Goal: Transaction & Acquisition: Purchase product/service

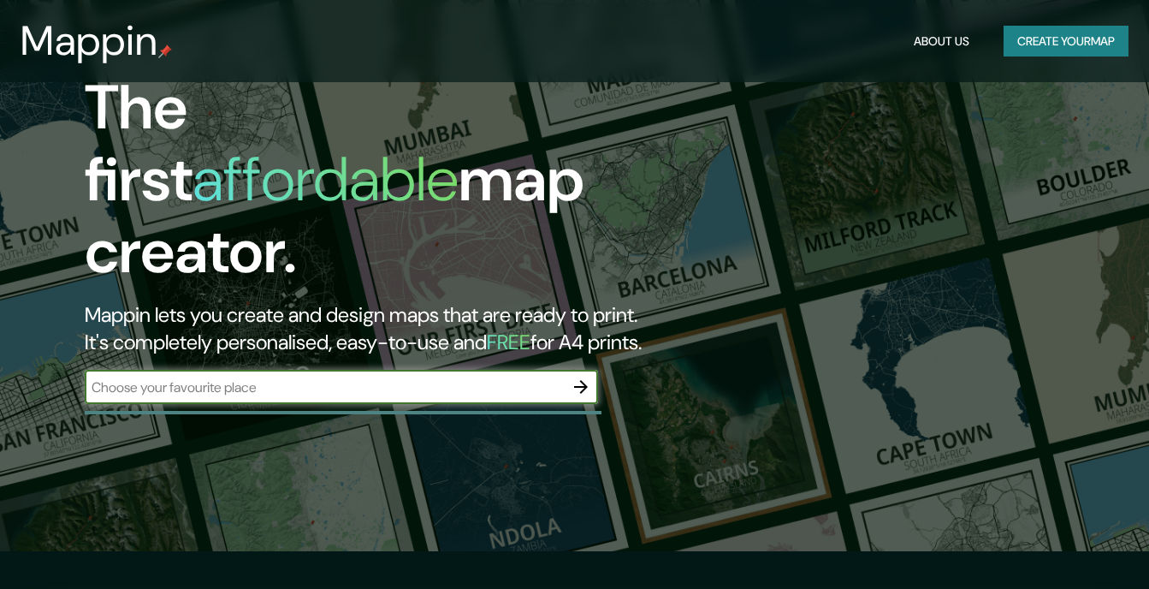
scroll to position [86, 0]
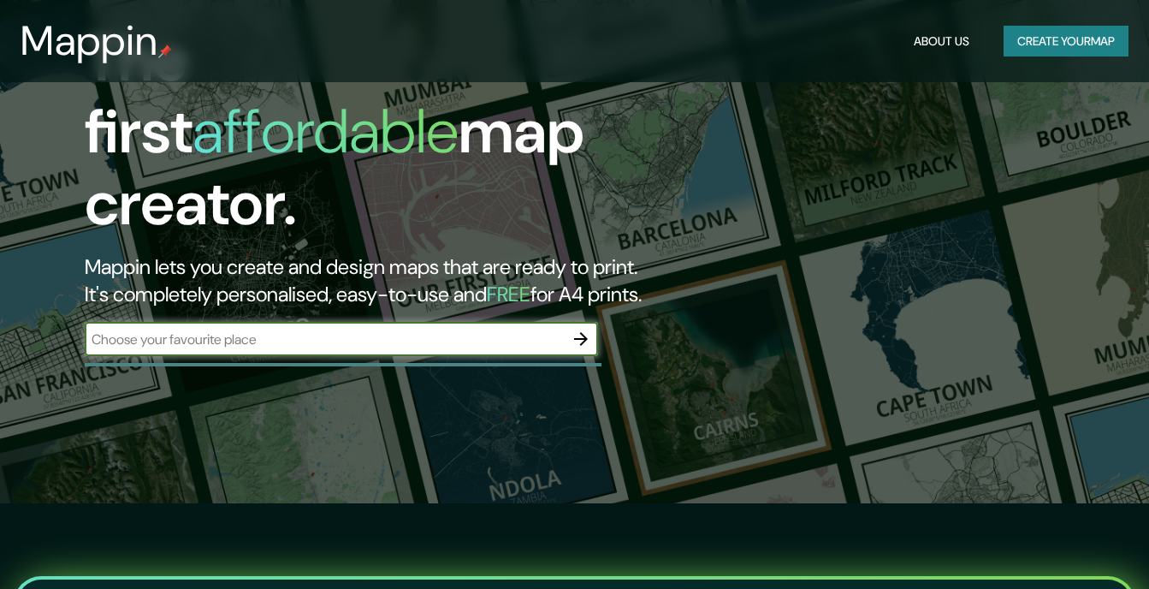
click at [381, 329] on input "text" at bounding box center [324, 339] width 479 height 20
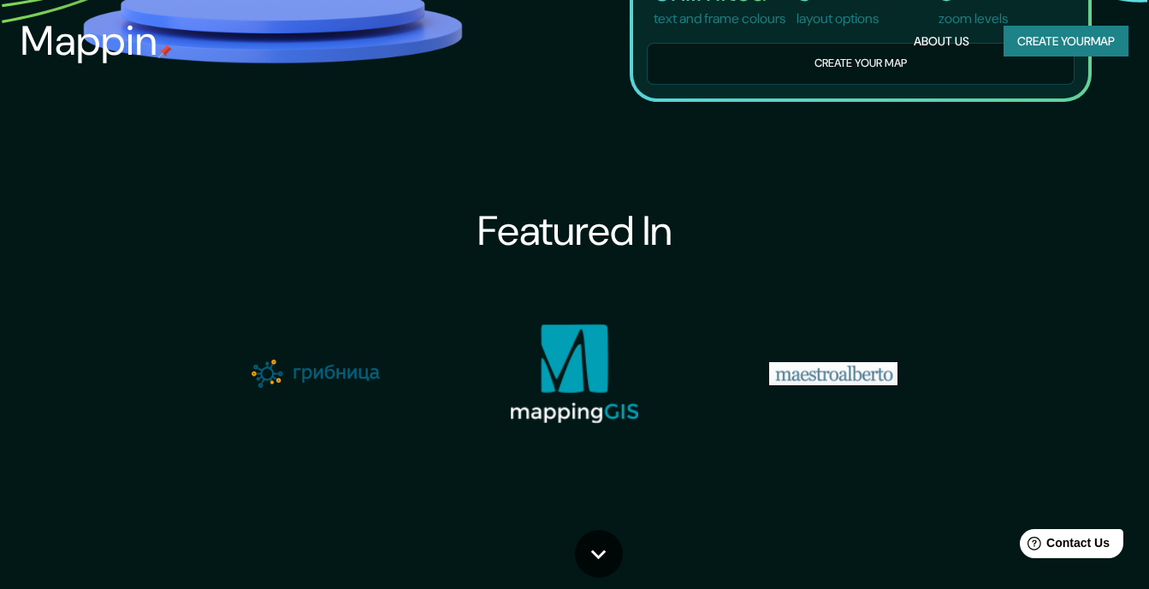
scroll to position [0, 0]
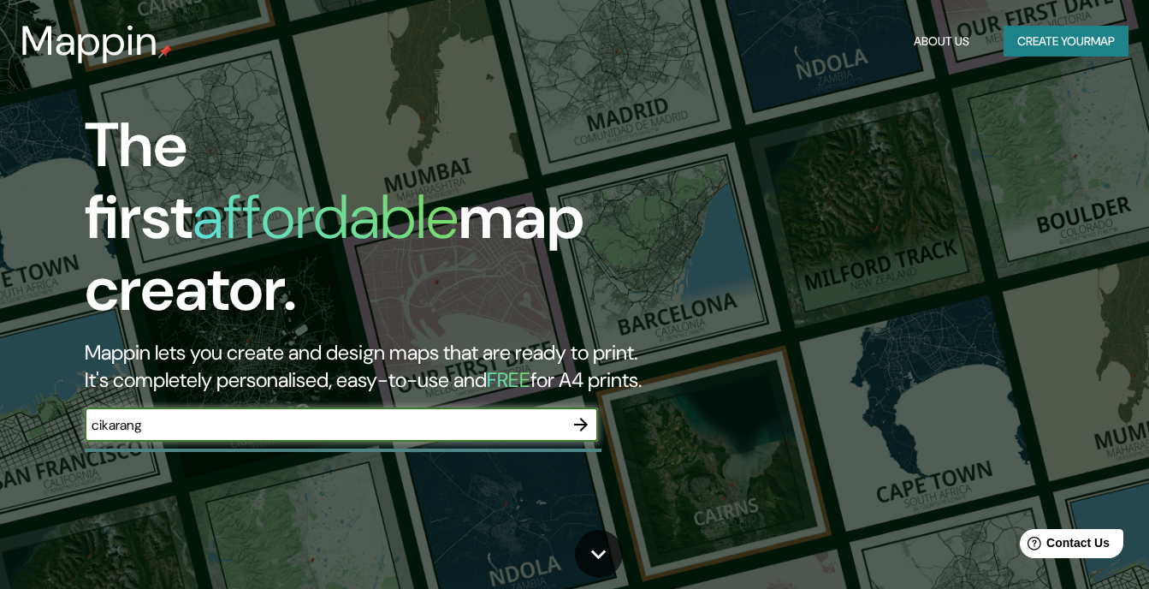
drag, startPoint x: 198, startPoint y: 403, endPoint x: 68, endPoint y: 400, distance: 130.1
click at [68, 400] on div "The first affordable map creator. [PERSON_NAME] you create and design maps that…" at bounding box center [372, 284] width 690 height 349
type input "[GEOGRAPHIC_DATA]"
click at [578, 414] on icon "button" at bounding box center [581, 424] width 21 height 21
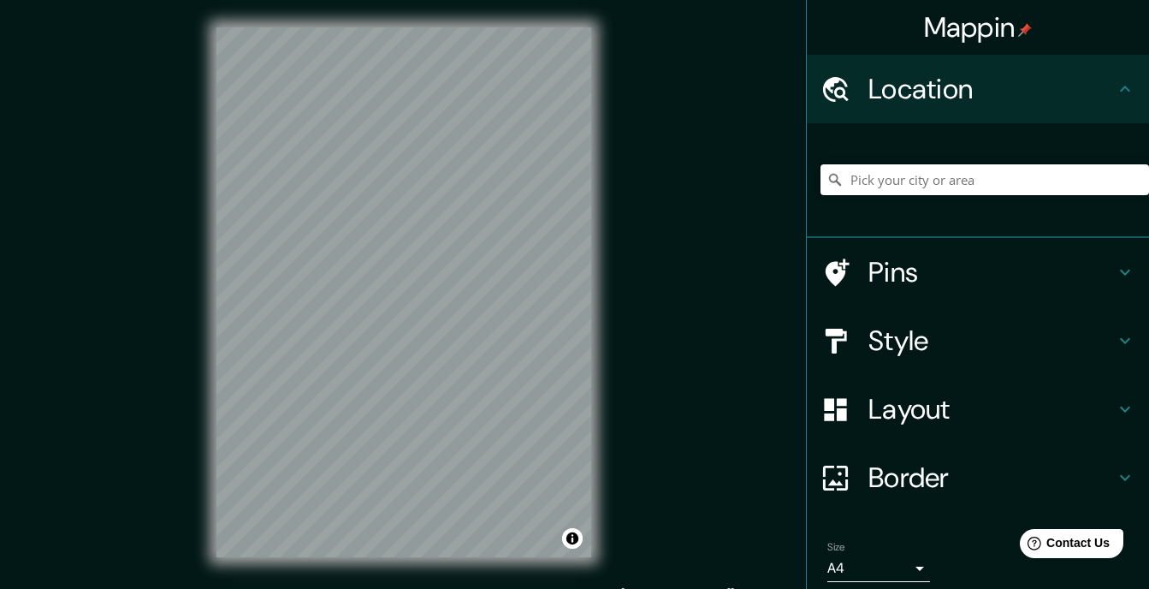
click at [951, 180] on input "Pick your city or area" at bounding box center [984, 179] width 329 height 31
click at [915, 177] on input "Pick your city or area" at bounding box center [984, 179] width 329 height 31
click at [892, 185] on input "Pick your city or area" at bounding box center [984, 179] width 329 height 31
click at [849, 177] on input "Pick your city or area" at bounding box center [984, 179] width 329 height 31
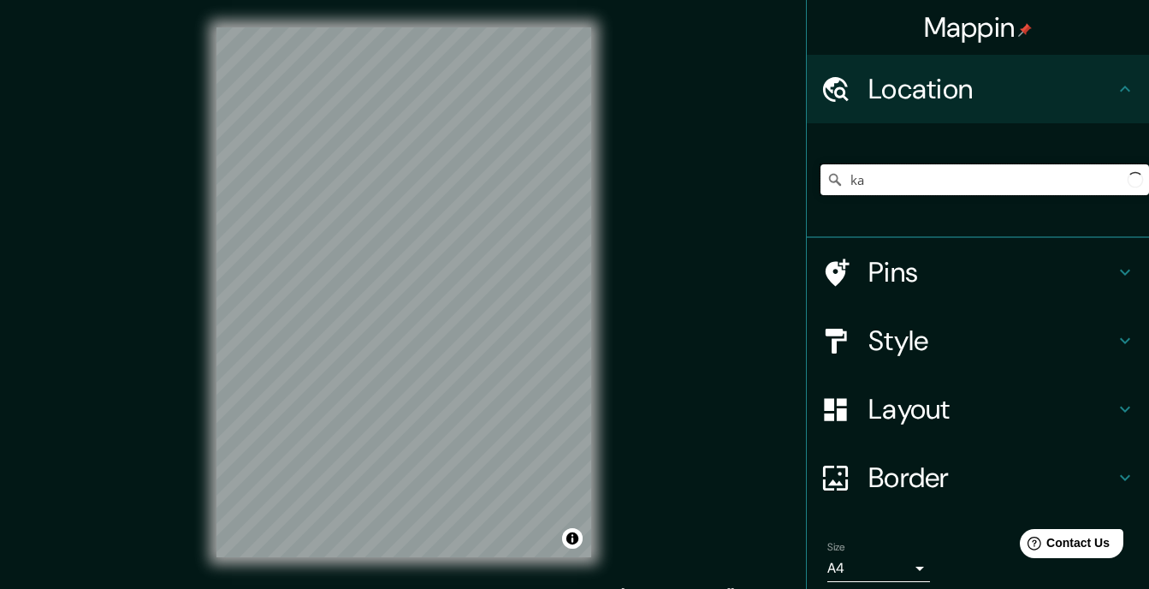
type input "k"
click at [1064, 173] on input "[GEOGRAPHIC_DATA], [GEOGRAPHIC_DATA]" at bounding box center [984, 179] width 329 height 31
click at [1051, 177] on input "[GEOGRAPHIC_DATA], [GEOGRAPHIC_DATA], [GEOGRAPHIC_DATA], [GEOGRAPHIC_DATA]" at bounding box center [984, 179] width 329 height 31
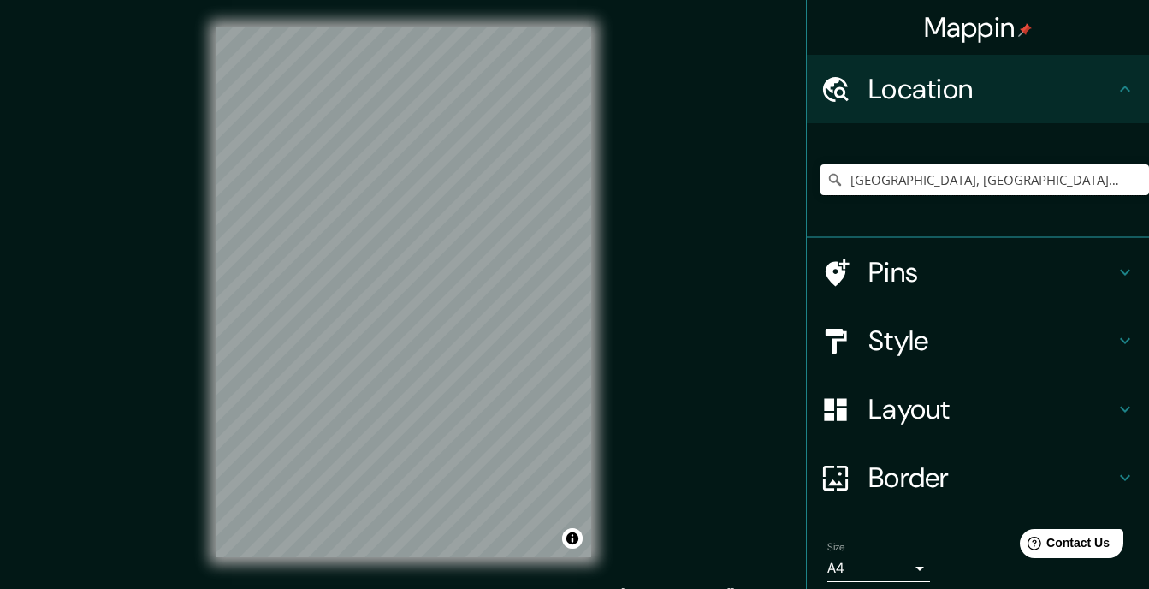
click at [1051, 177] on input "[GEOGRAPHIC_DATA], [GEOGRAPHIC_DATA], [GEOGRAPHIC_DATA], [GEOGRAPHIC_DATA]" at bounding box center [984, 179] width 329 height 31
drag, startPoint x: 1116, startPoint y: 181, endPoint x: 808, endPoint y: 182, distance: 308.0
click at [820, 182] on input "[GEOGRAPHIC_DATA], [GEOGRAPHIC_DATA], [GEOGRAPHIC_DATA], [GEOGRAPHIC_DATA]" at bounding box center [984, 179] width 329 height 31
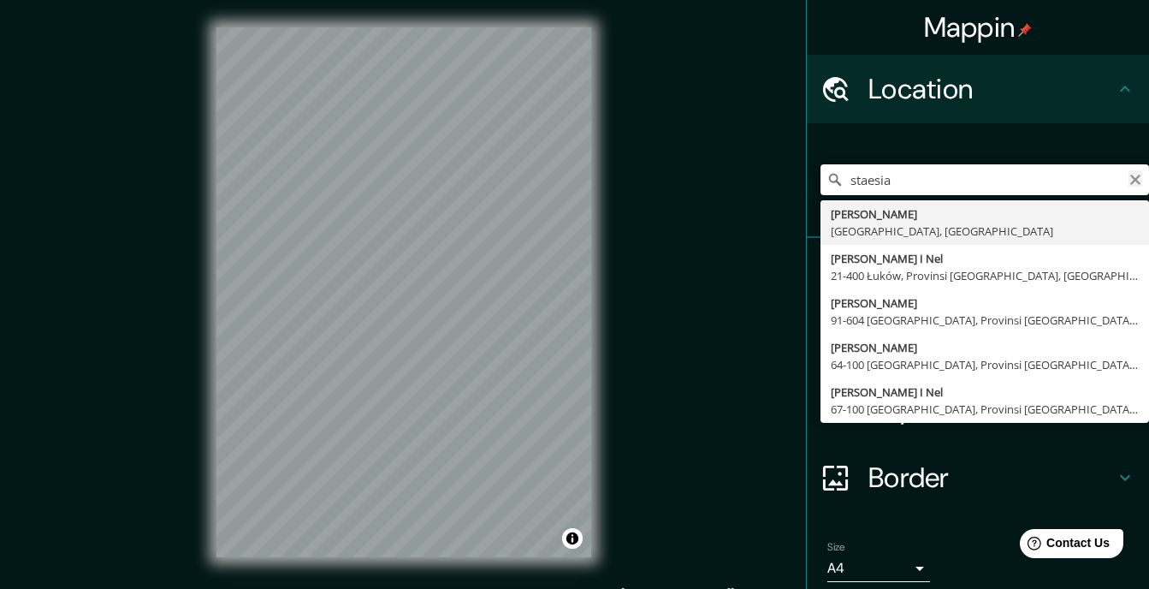
type input "staesia"
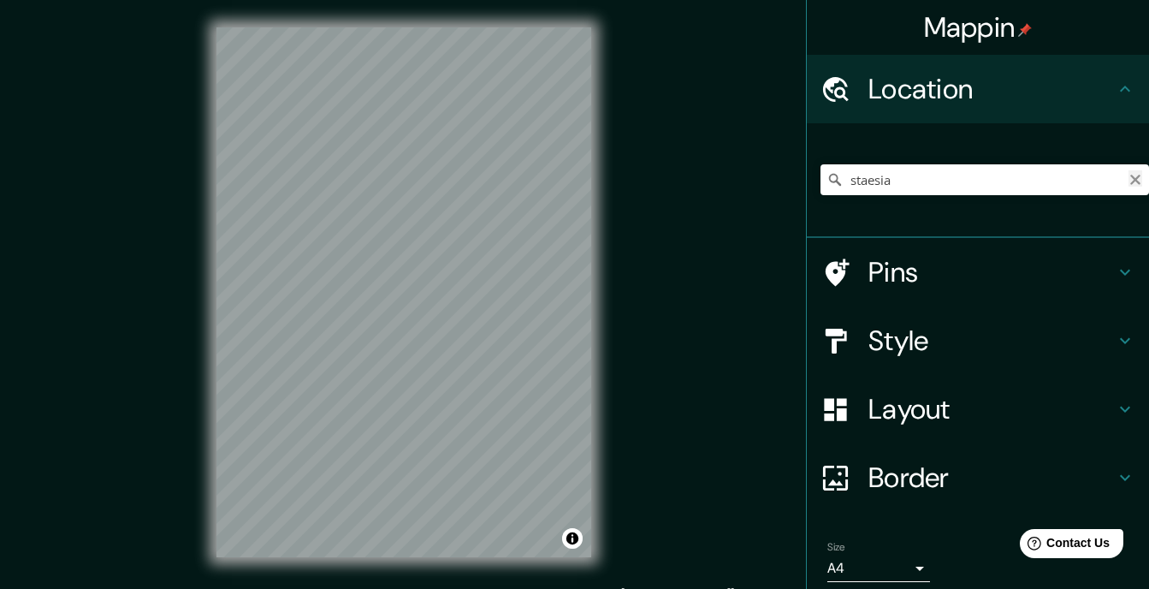
click at [1128, 177] on icon "Clear" at bounding box center [1135, 180] width 14 height 14
click at [973, 174] on input "[GEOGRAPHIC_DATA], [GEOGRAPHIC_DATA], [GEOGRAPHIC_DATA], [GEOGRAPHIC_DATA]" at bounding box center [984, 179] width 329 height 31
type input "[GEOGRAPHIC_DATA], [GEOGRAPHIC_DATA], [GEOGRAPHIC_DATA], [GEOGRAPHIC_DATA]"
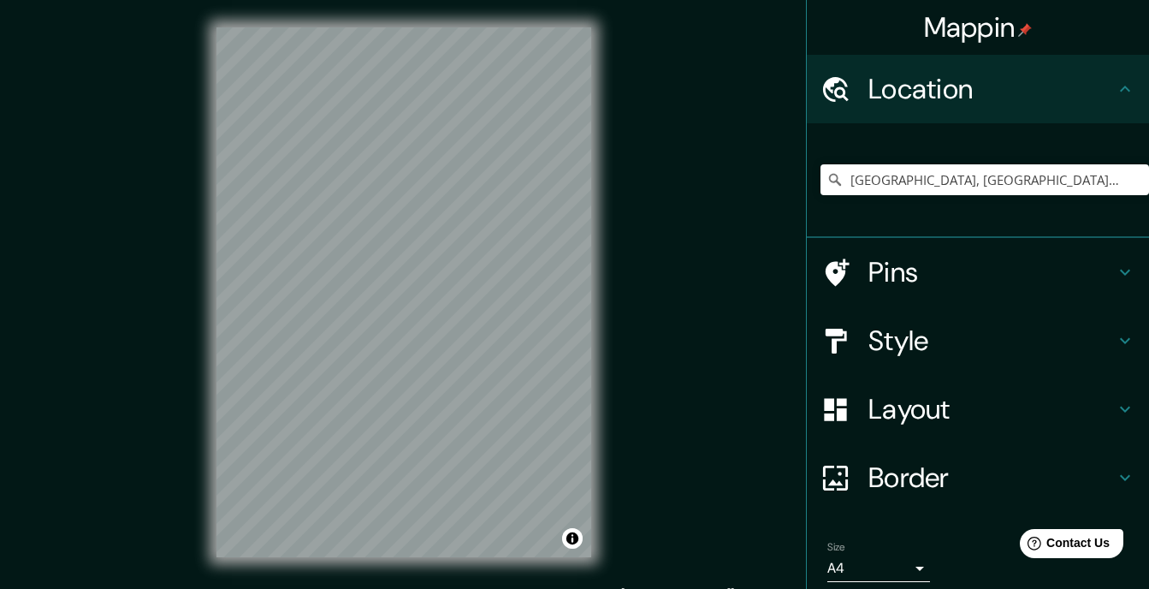
click at [1042, 275] on h4 "Pins" at bounding box center [991, 272] width 246 height 34
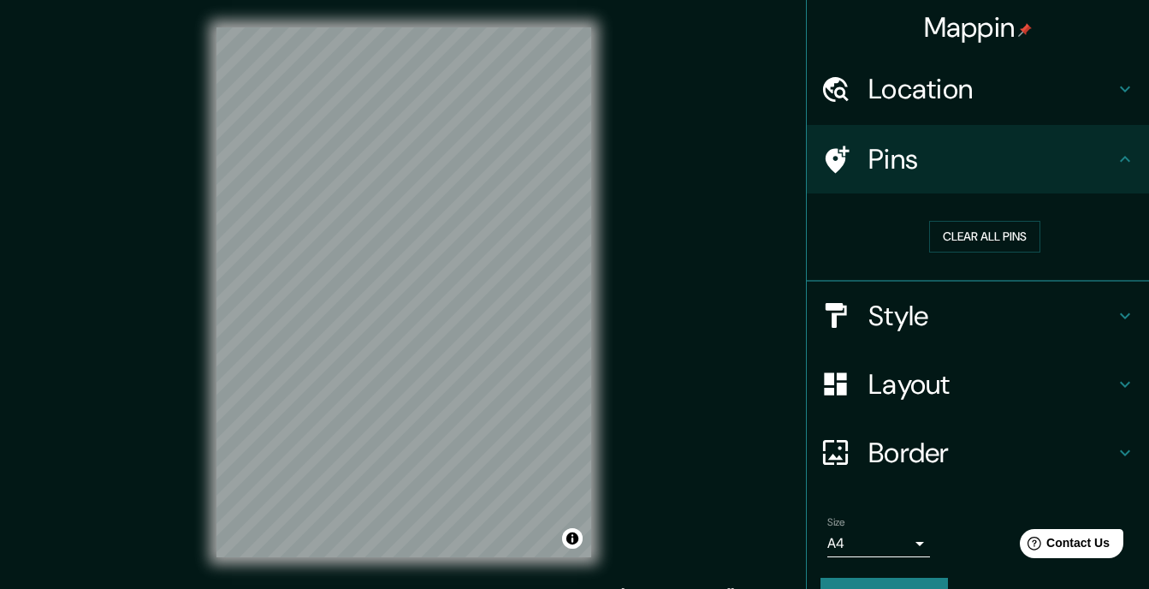
click at [1115, 86] on icon at bounding box center [1125, 89] width 21 height 21
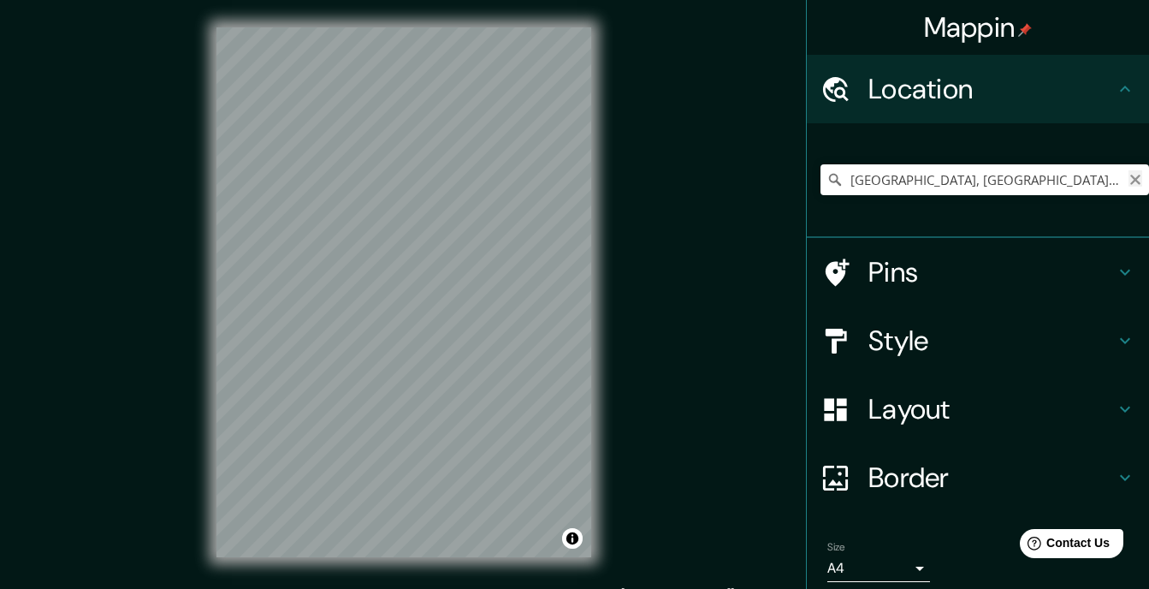
click at [1128, 185] on icon "Clear" at bounding box center [1135, 180] width 14 height 14
click at [1004, 187] on input "Pick your city or area" at bounding box center [984, 179] width 329 height 31
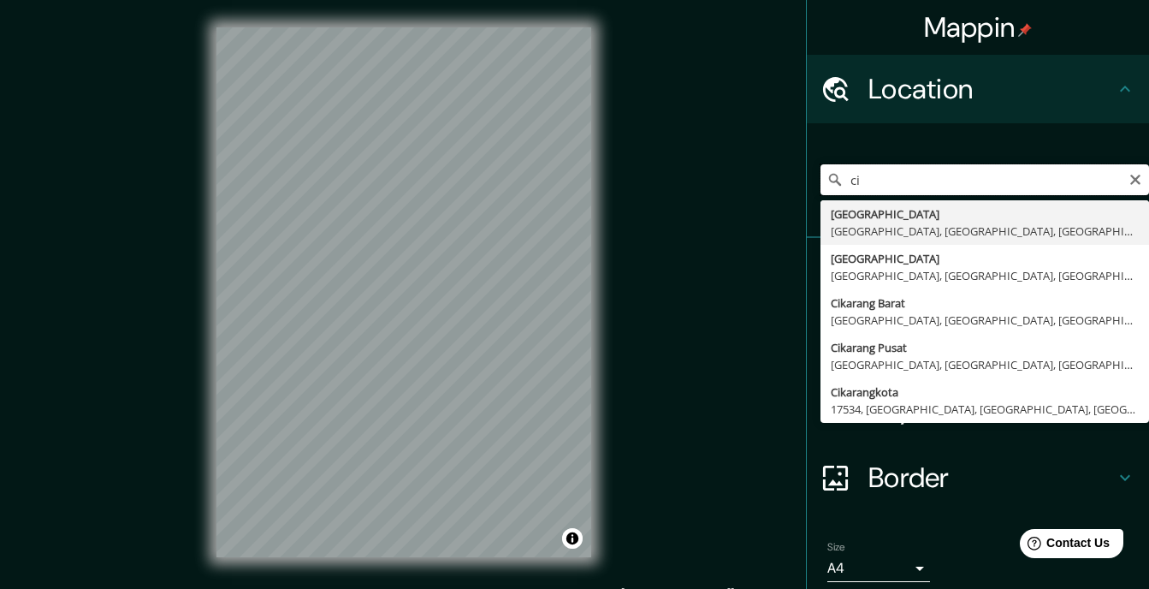
type input "c"
type input "stasiun"
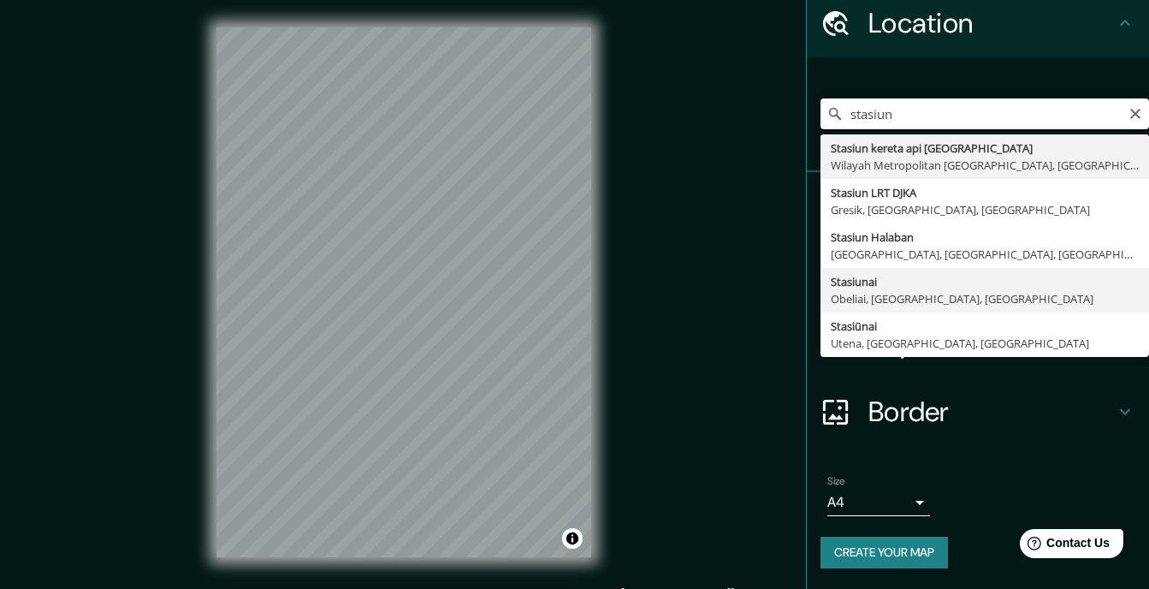
scroll to position [23, 0]
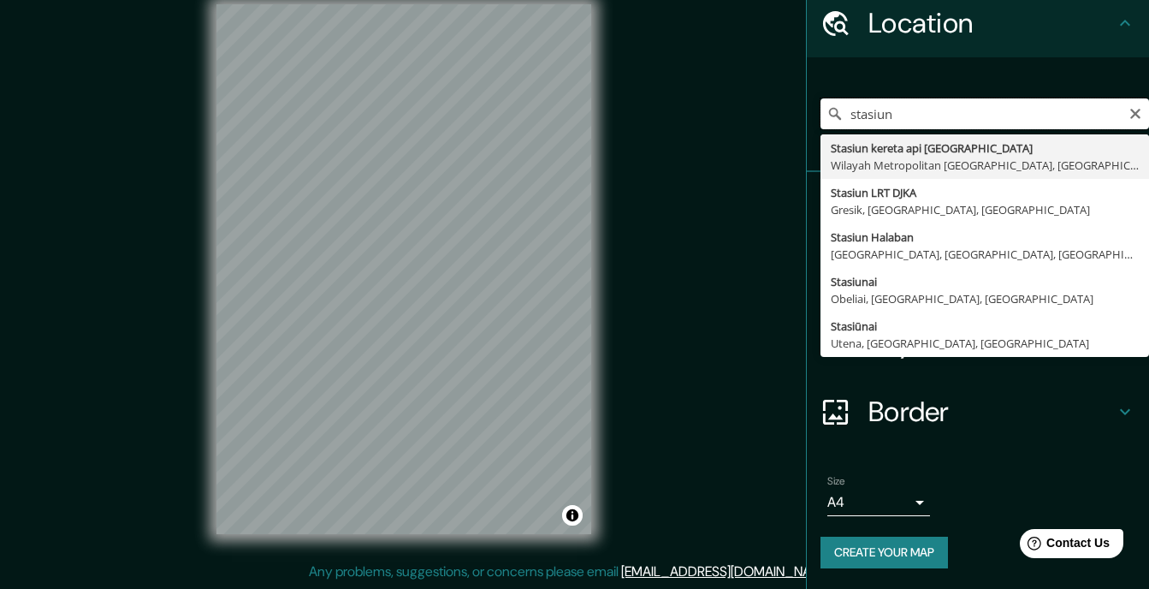
drag, startPoint x: 903, startPoint y: 112, endPoint x: 842, endPoint y: 118, distance: 61.9
click at [838, 116] on input "stasiun" at bounding box center [984, 113] width 329 height 31
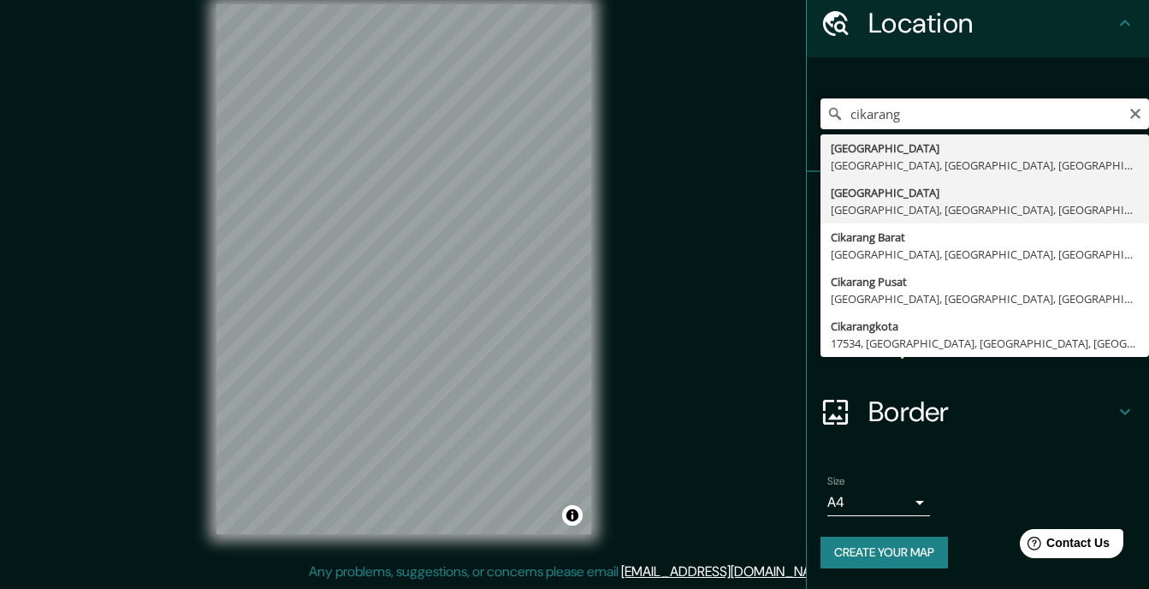
type input "[GEOGRAPHIC_DATA], [GEOGRAPHIC_DATA], [GEOGRAPHIC_DATA], [GEOGRAPHIC_DATA]"
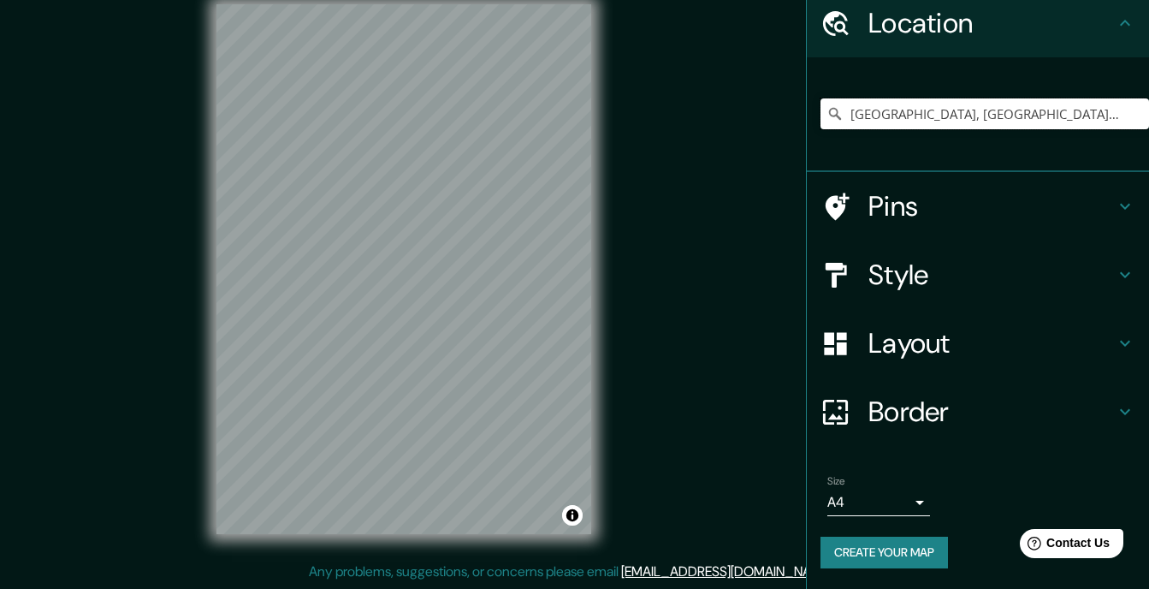
scroll to position [0, 0]
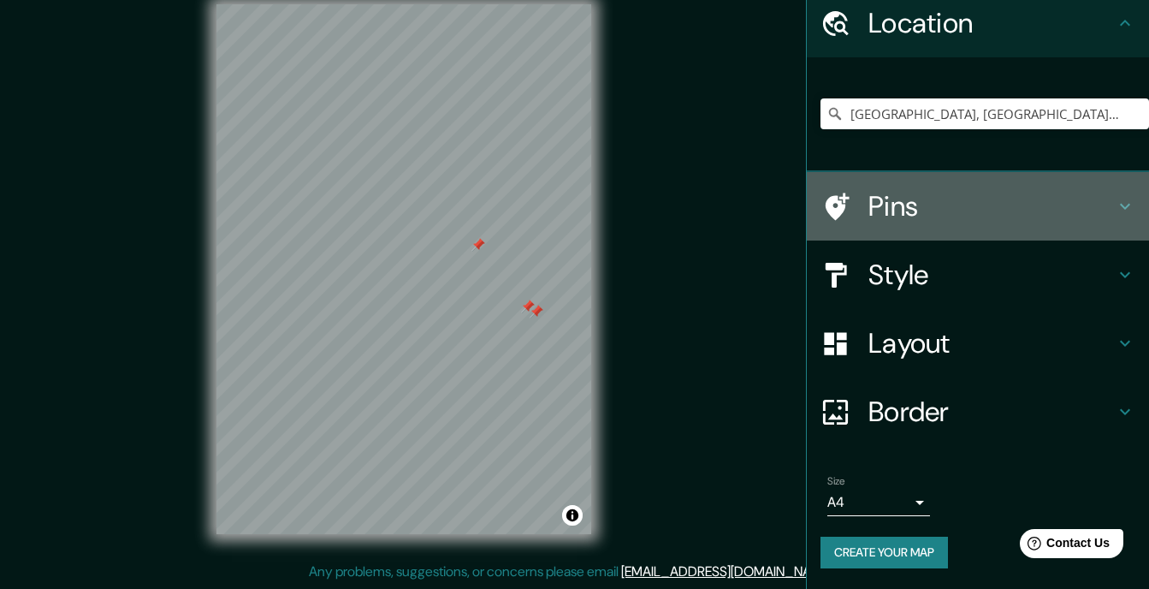
click at [936, 195] on h4 "Pins" at bounding box center [991, 206] width 246 height 34
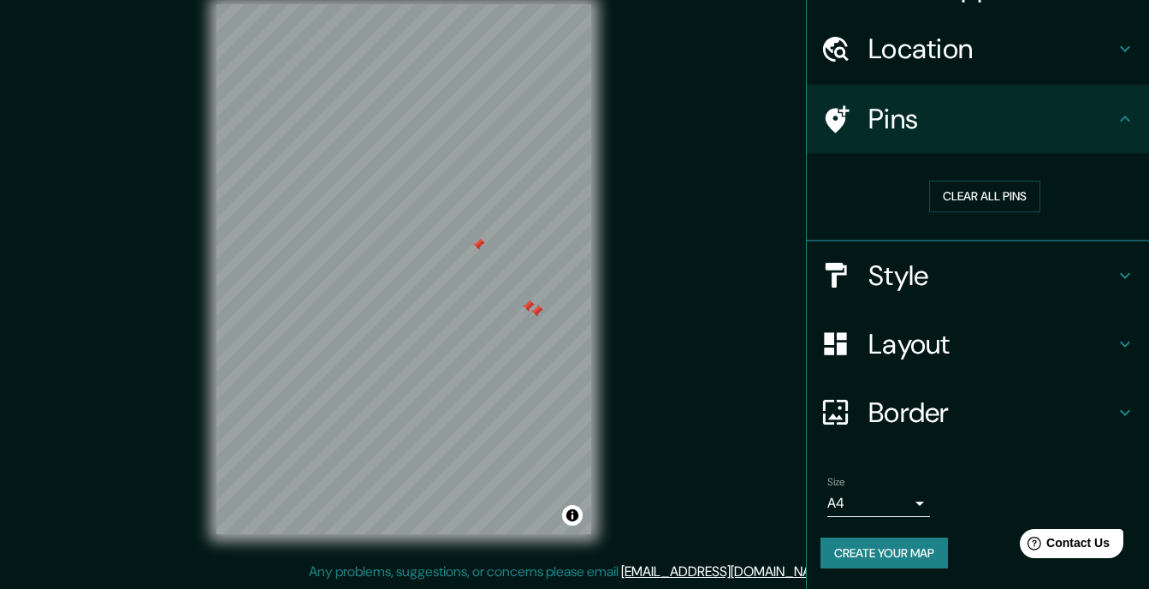
scroll to position [40, 0]
click at [940, 197] on button "Clear all pins" at bounding box center [984, 197] width 111 height 32
click at [1120, 413] on icon at bounding box center [1125, 412] width 21 height 21
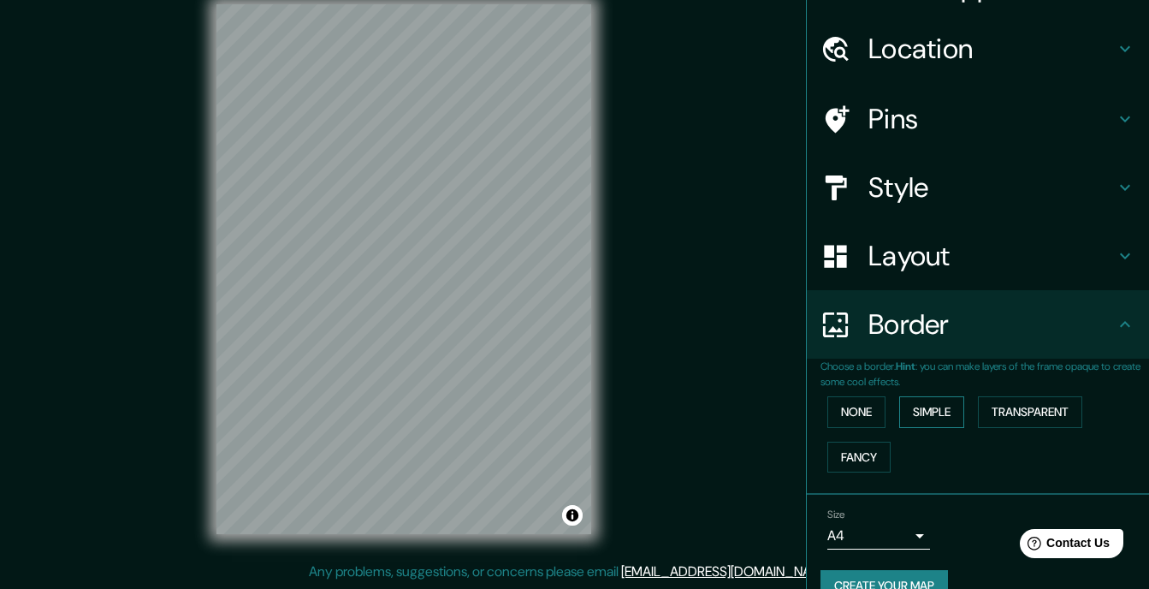
click at [939, 405] on button "Simple" at bounding box center [931, 412] width 65 height 32
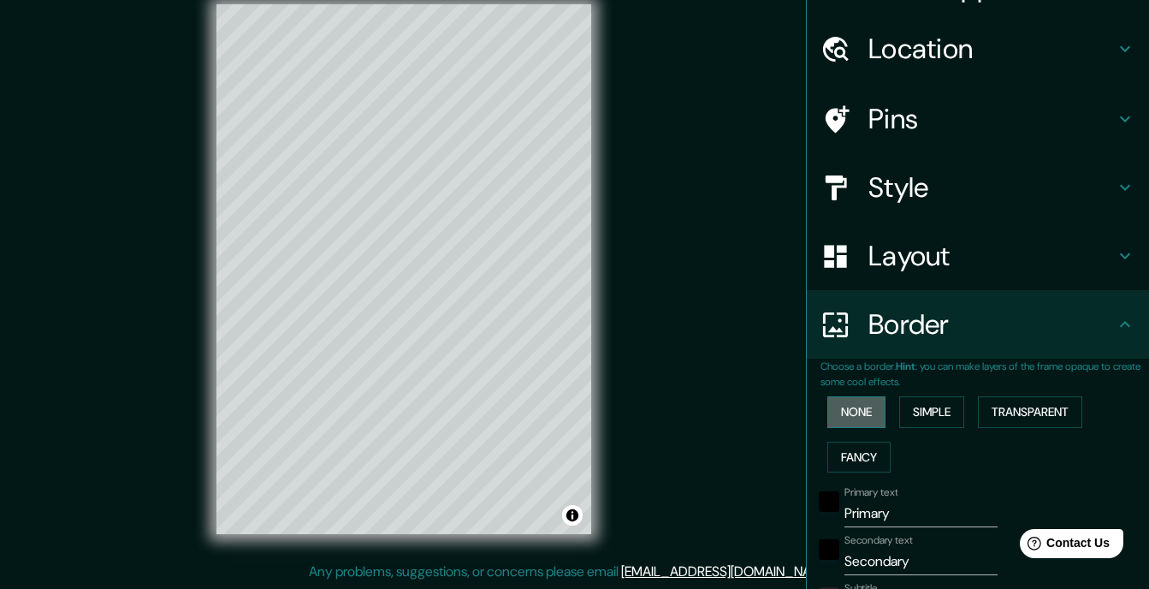
click at [843, 409] on button "None" at bounding box center [856, 412] width 58 height 32
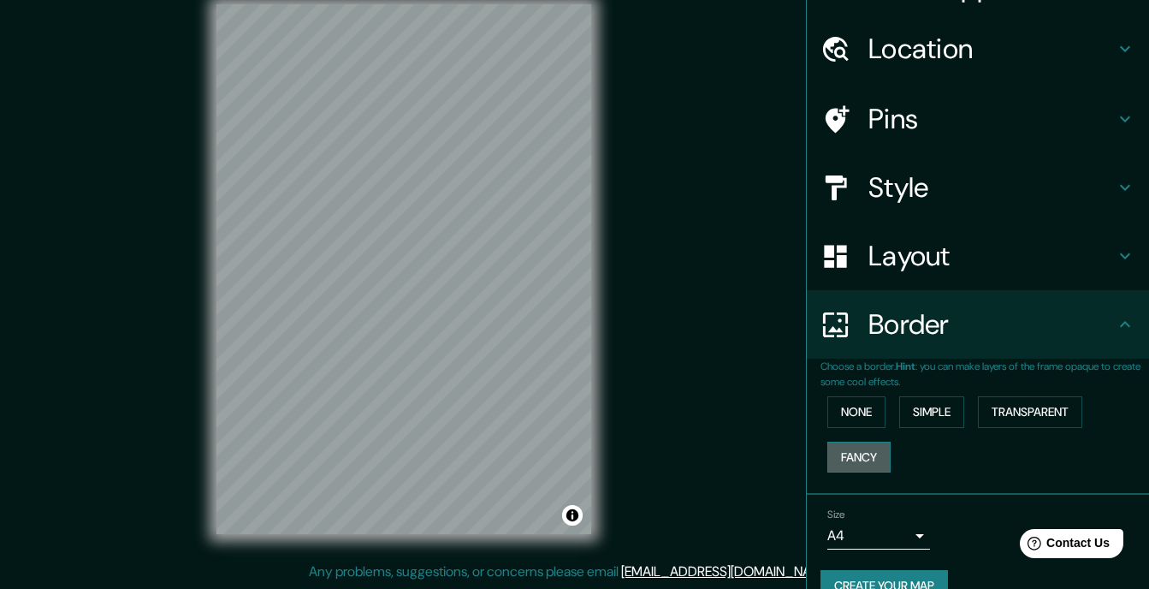
click at [858, 453] on button "Fancy" at bounding box center [858, 457] width 63 height 32
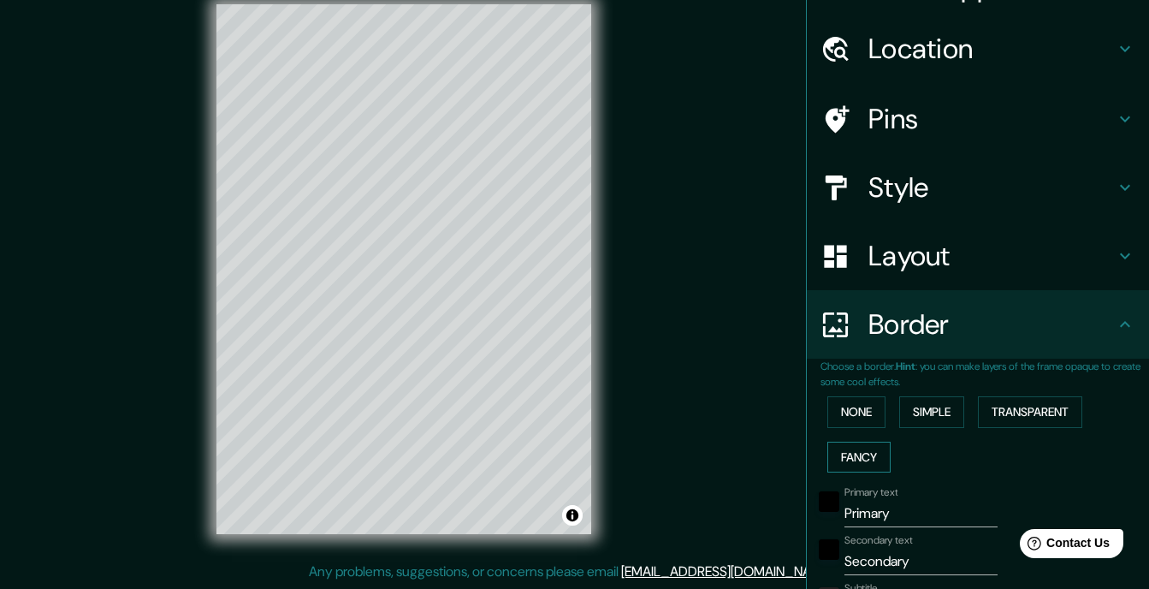
click at [858, 453] on button "Fancy" at bounding box center [858, 457] width 63 height 32
type input "175"
type input "35"
type input "18"
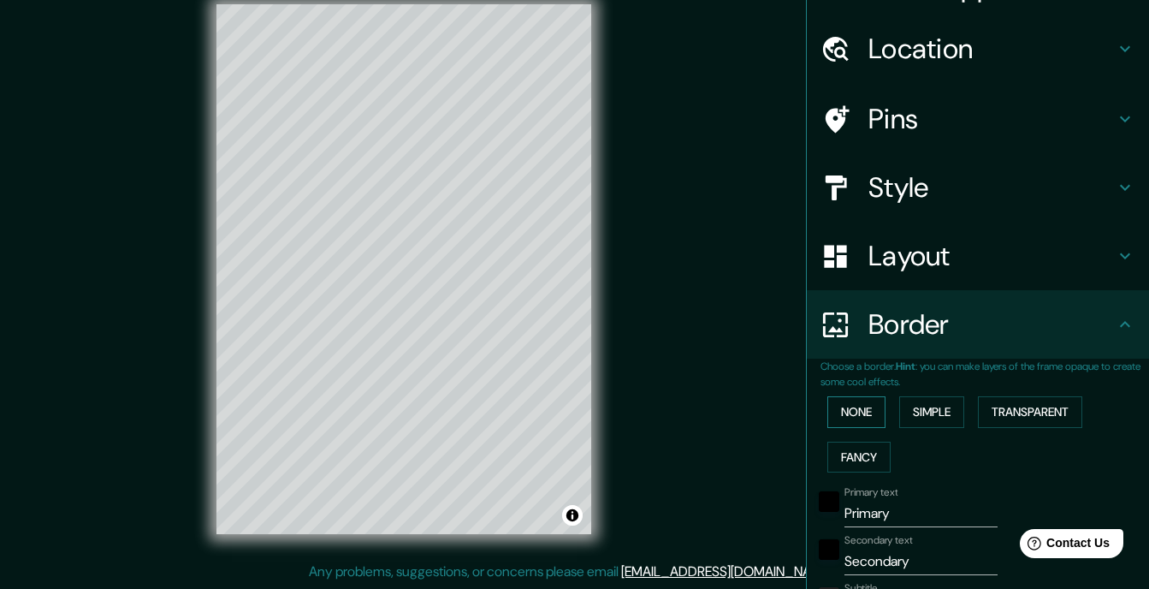
click at [853, 411] on button "None" at bounding box center [856, 412] width 58 height 32
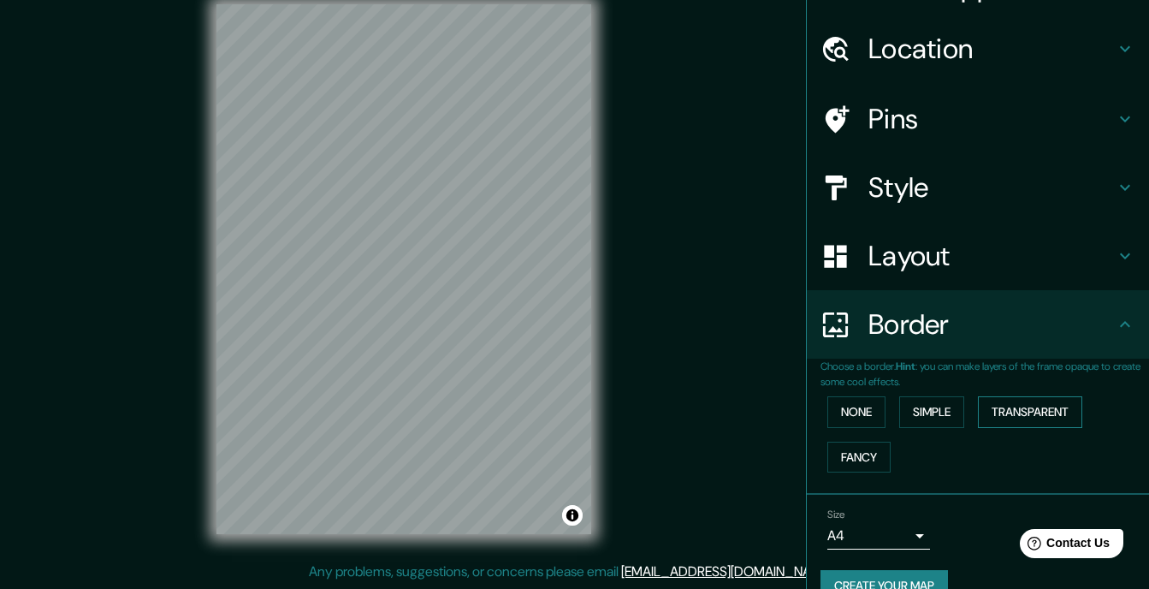
click at [1020, 407] on button "Transparent" at bounding box center [1030, 412] width 104 height 32
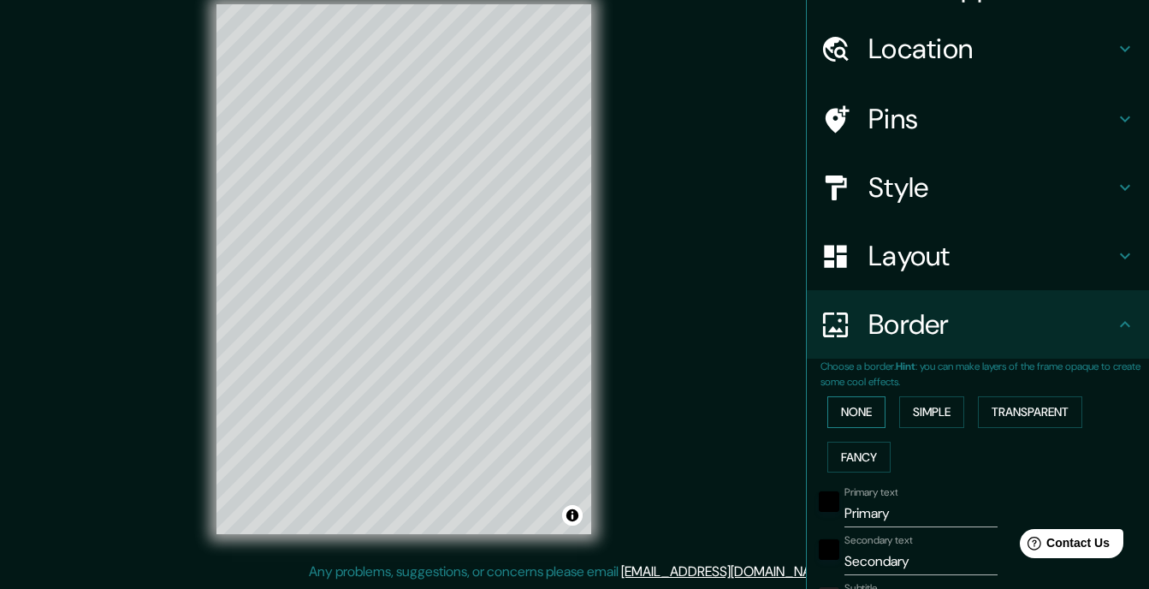
click at [827, 407] on button "None" at bounding box center [856, 412] width 58 height 32
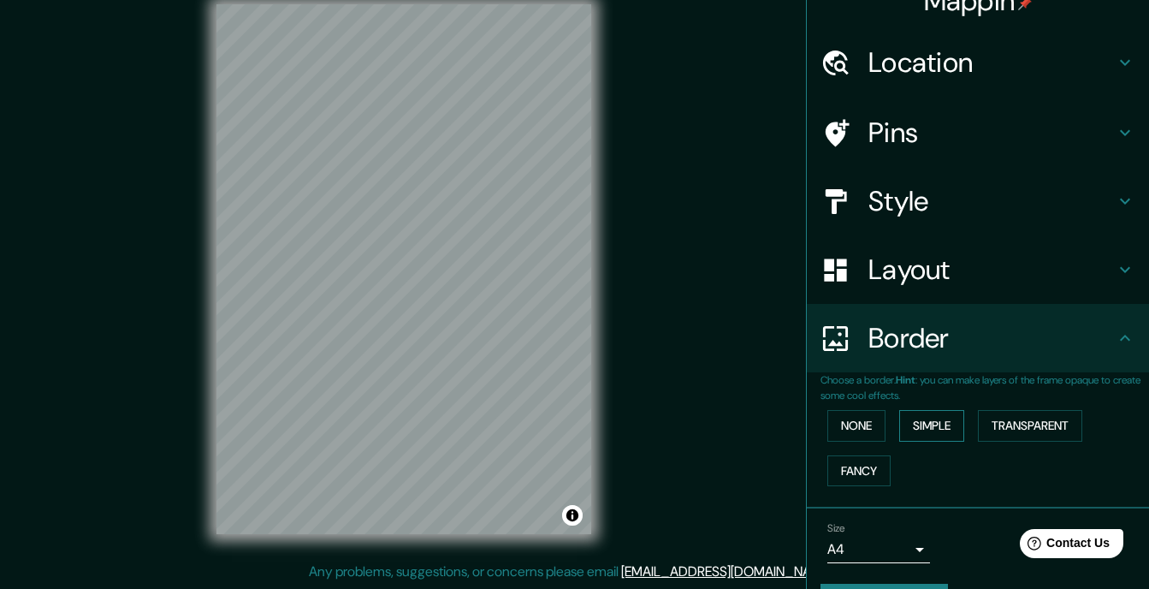
scroll to position [0, 0]
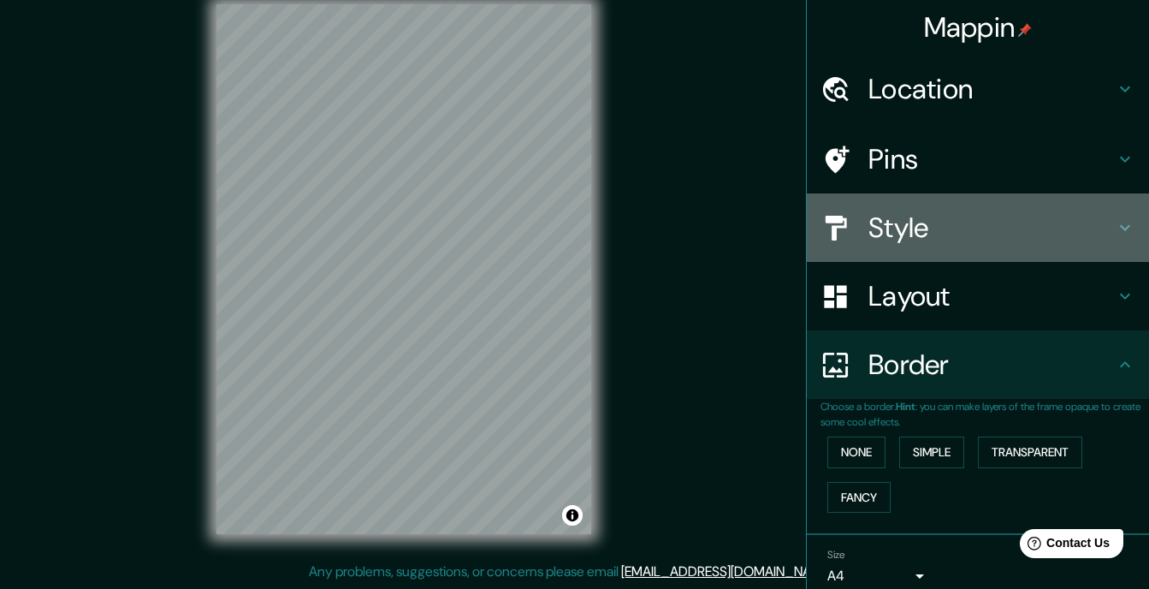
click at [1115, 226] on icon at bounding box center [1125, 227] width 21 height 21
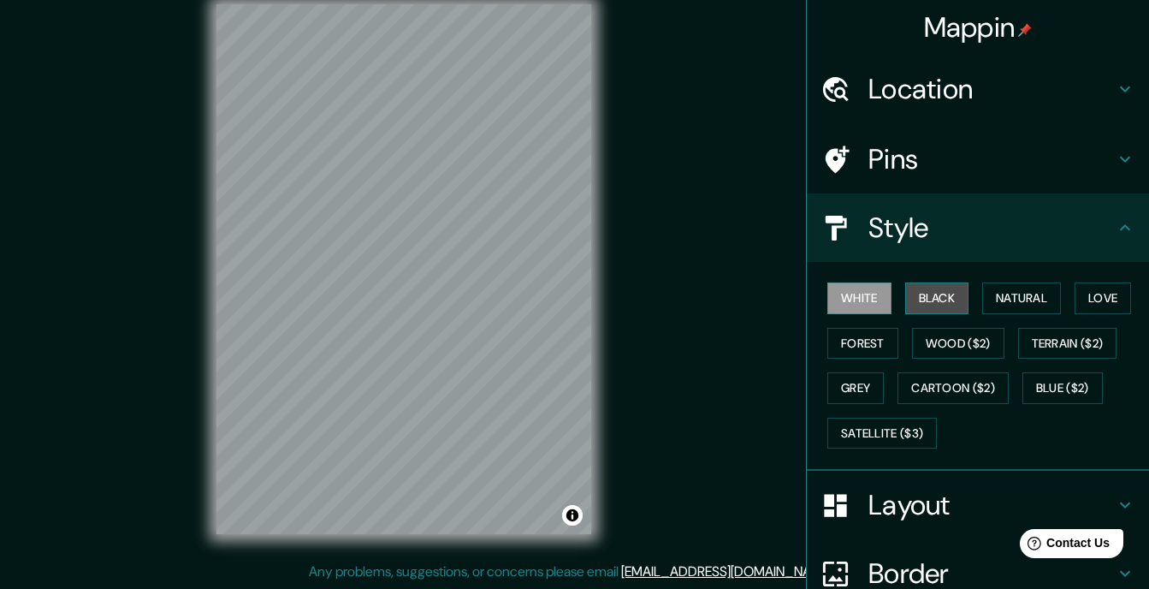
click at [940, 295] on button "Black" at bounding box center [937, 298] width 64 height 32
click at [847, 290] on button "White" at bounding box center [859, 298] width 64 height 32
click at [867, 337] on button "Forest" at bounding box center [862, 344] width 71 height 32
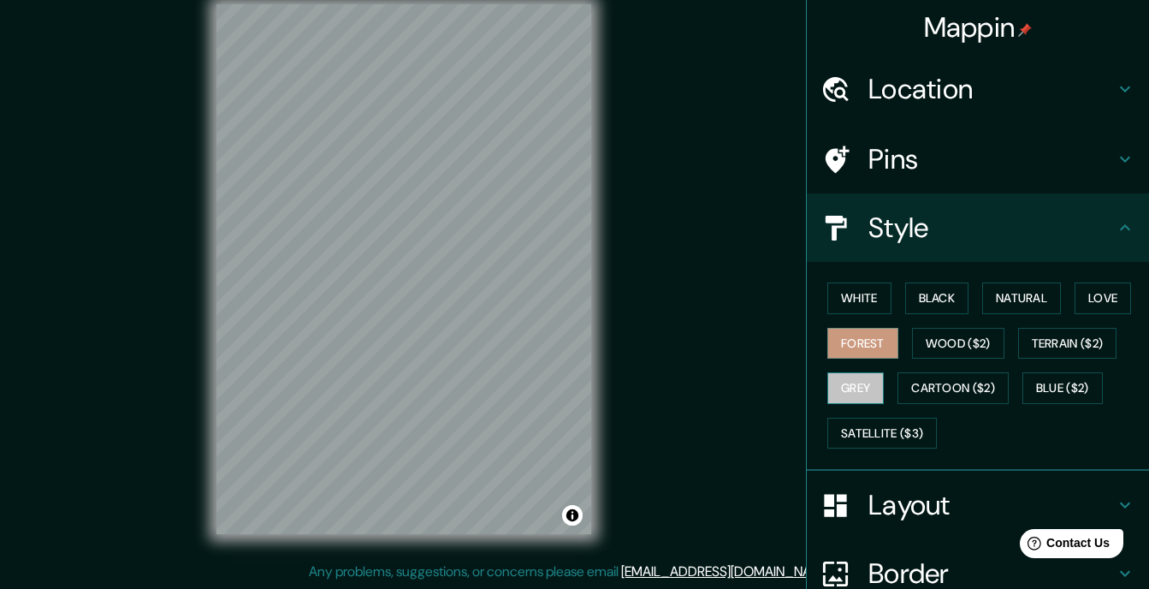
click at [831, 380] on button "Grey" at bounding box center [855, 388] width 56 height 32
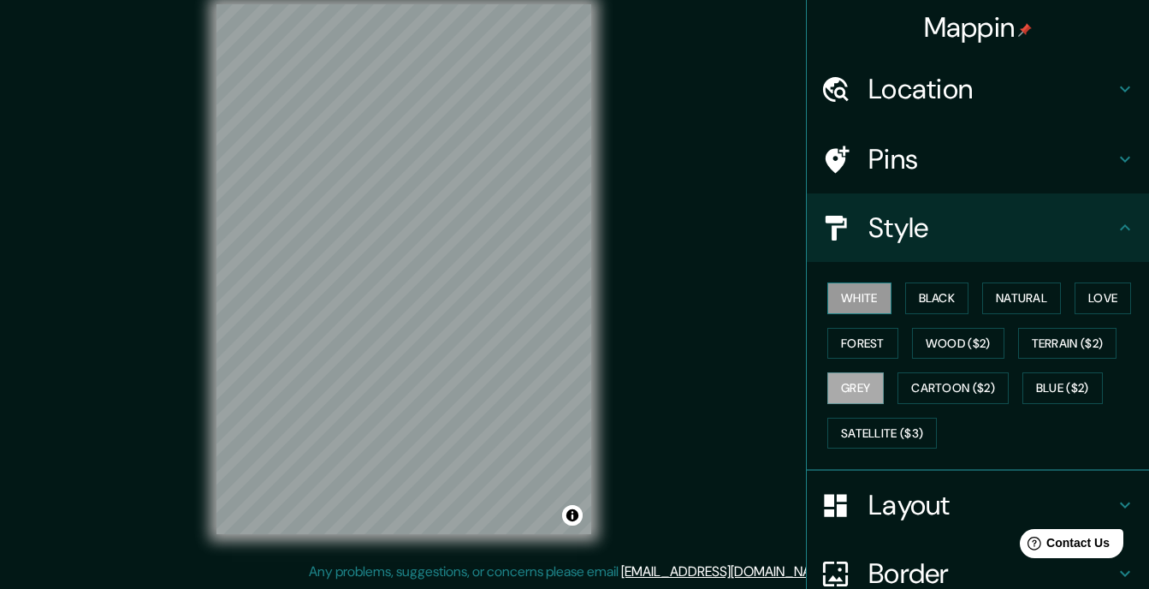
click at [856, 297] on button "White" at bounding box center [859, 298] width 64 height 32
click at [934, 299] on button "Black" at bounding box center [937, 298] width 64 height 32
click at [842, 292] on button "White" at bounding box center [859, 298] width 64 height 32
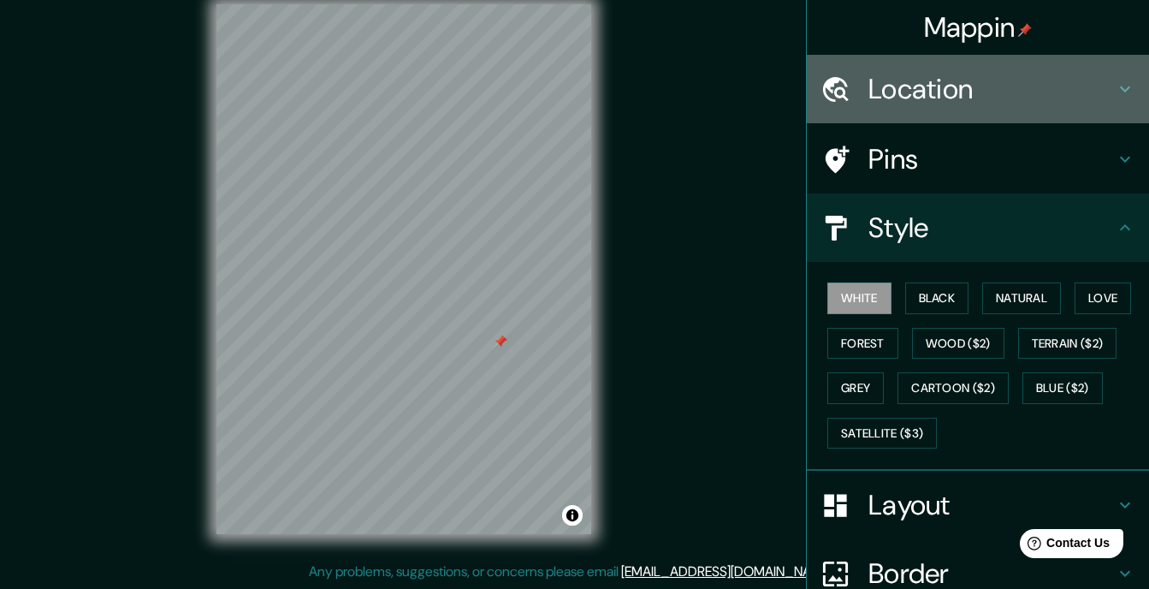
click at [1006, 99] on h4 "Location" at bounding box center [991, 89] width 246 height 34
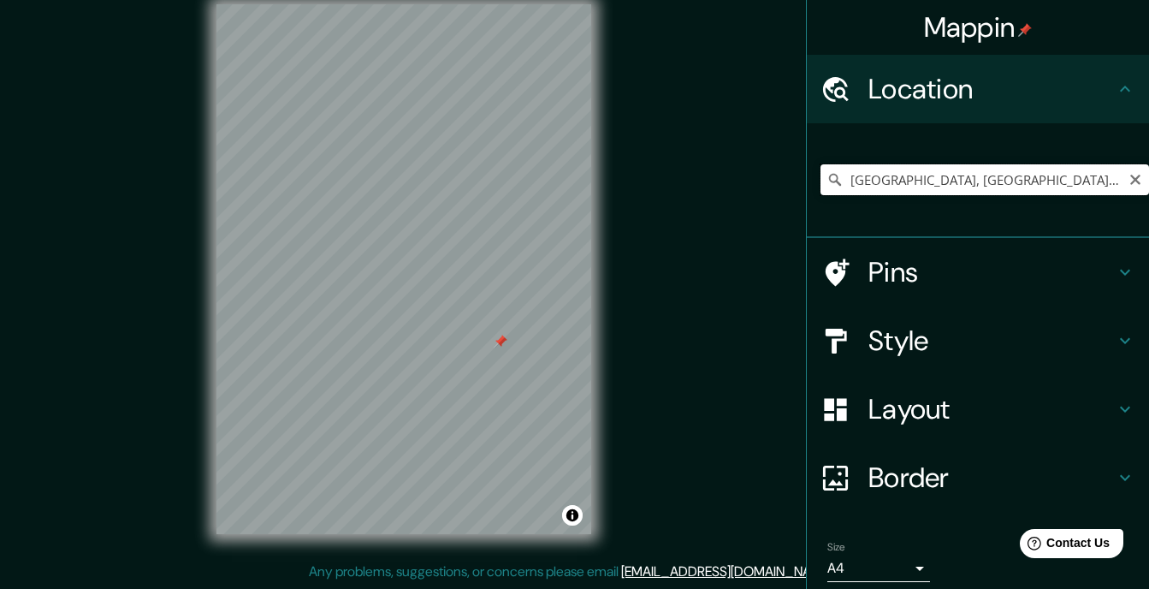
click at [987, 176] on input "[GEOGRAPHIC_DATA], [GEOGRAPHIC_DATA], [GEOGRAPHIC_DATA], [GEOGRAPHIC_DATA]" at bounding box center [984, 179] width 329 height 31
click at [1128, 182] on icon "Clear" at bounding box center [1135, 180] width 14 height 14
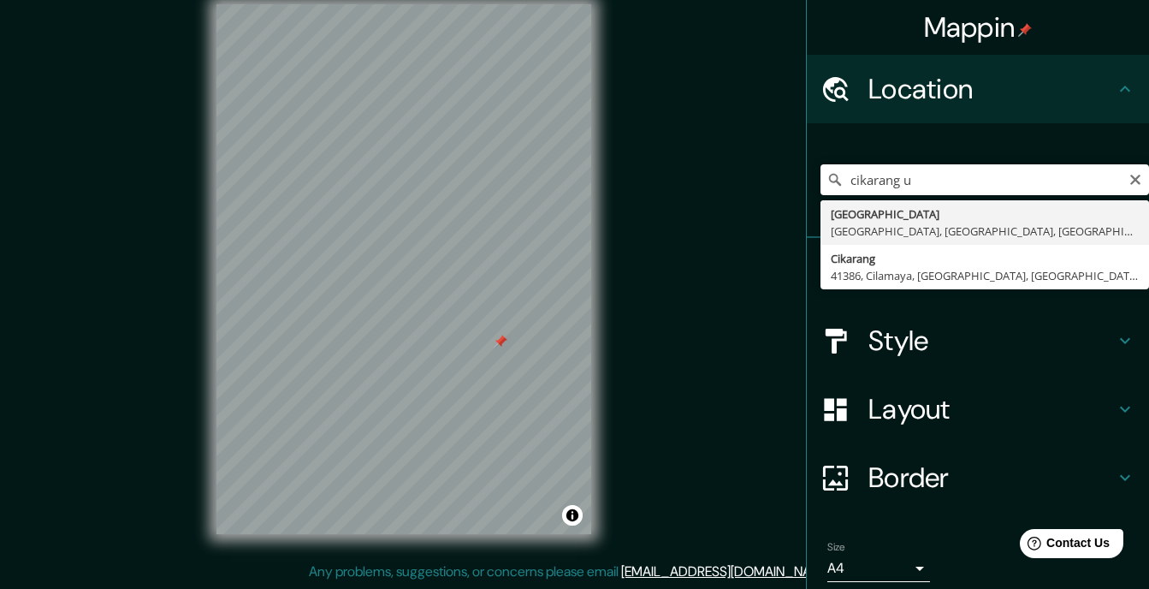
type input "[GEOGRAPHIC_DATA], [GEOGRAPHIC_DATA], [GEOGRAPHIC_DATA], [GEOGRAPHIC_DATA]"
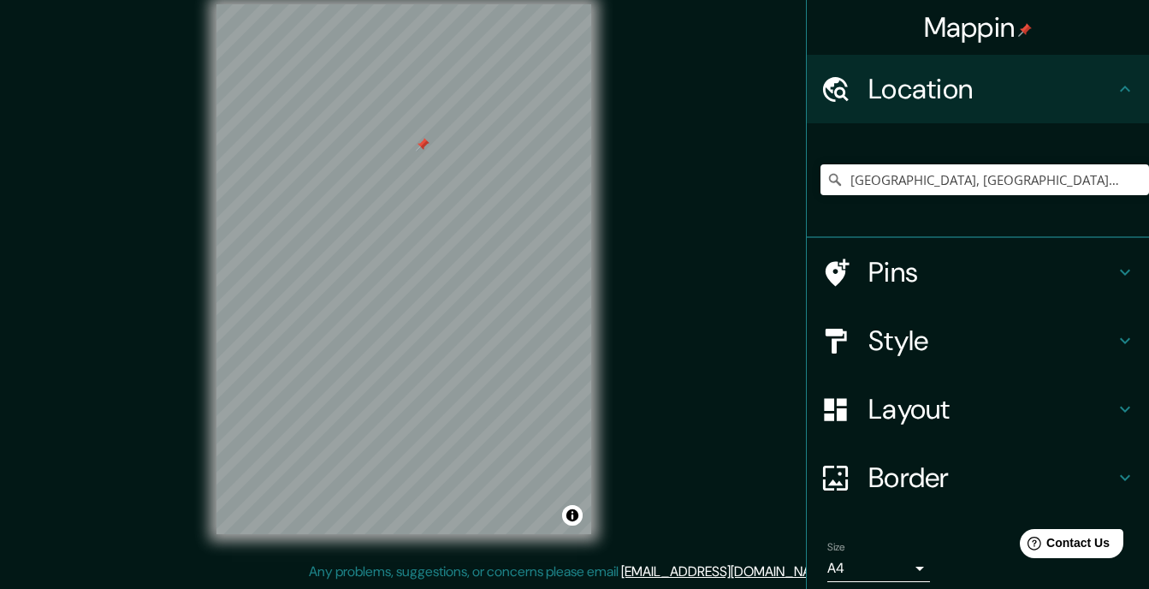
click at [915, 281] on h4 "Pins" at bounding box center [991, 272] width 246 height 34
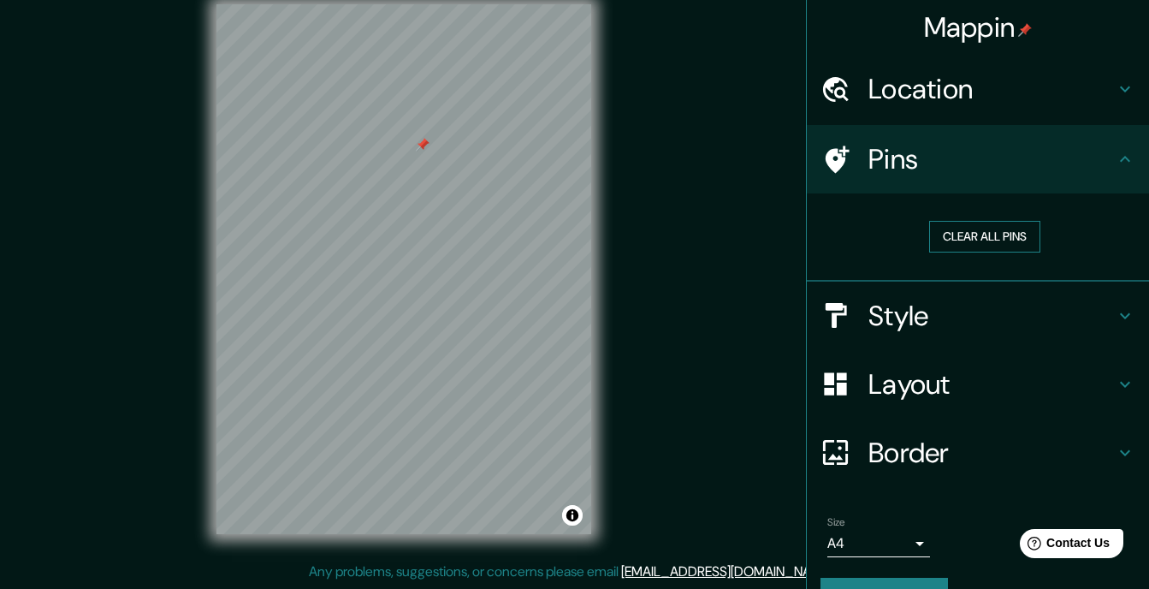
click at [976, 234] on button "Clear all pins" at bounding box center [984, 237] width 111 height 32
click at [975, 237] on button "Clear all pins" at bounding box center [984, 237] width 111 height 32
drag, startPoint x: 597, startPoint y: 245, endPoint x: 441, endPoint y: 260, distance: 156.5
click at [441, 260] on div at bounding box center [440, 254] width 14 height 14
click at [1115, 163] on icon at bounding box center [1125, 159] width 21 height 21
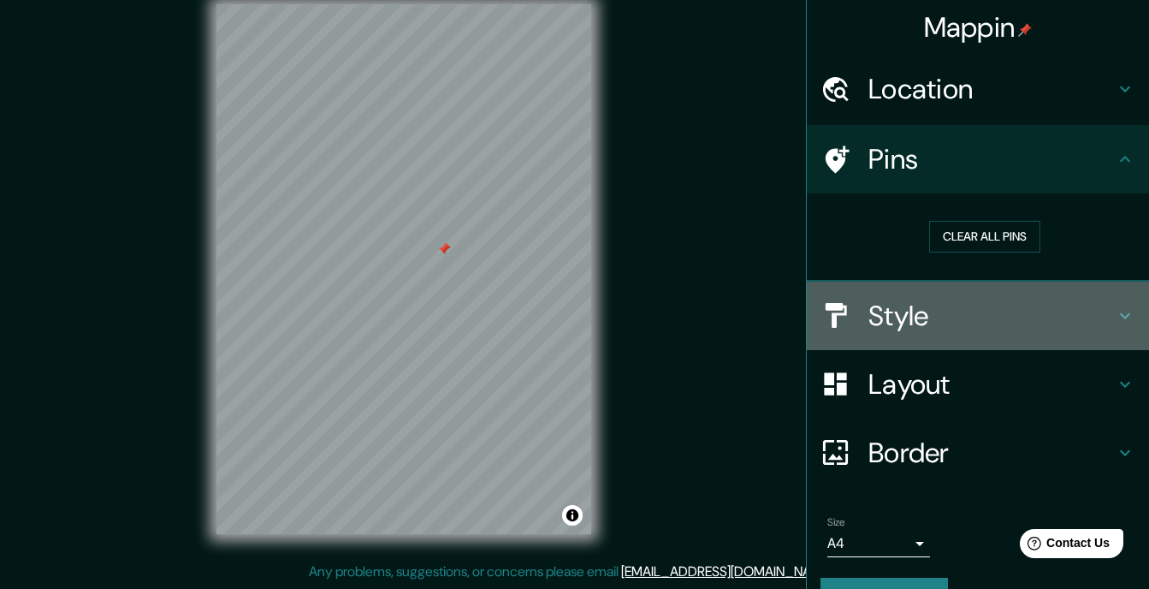
click at [1115, 308] on icon at bounding box center [1125, 315] width 21 height 21
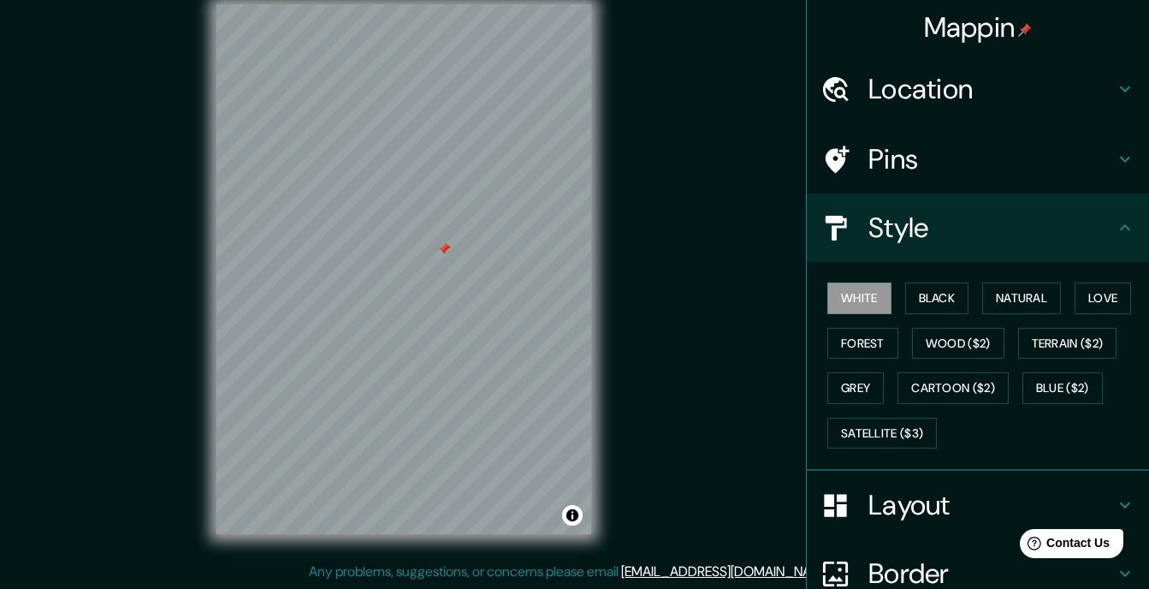
click at [1115, 228] on icon at bounding box center [1125, 227] width 21 height 21
click at [942, 172] on h4 "Pins" at bounding box center [991, 159] width 246 height 34
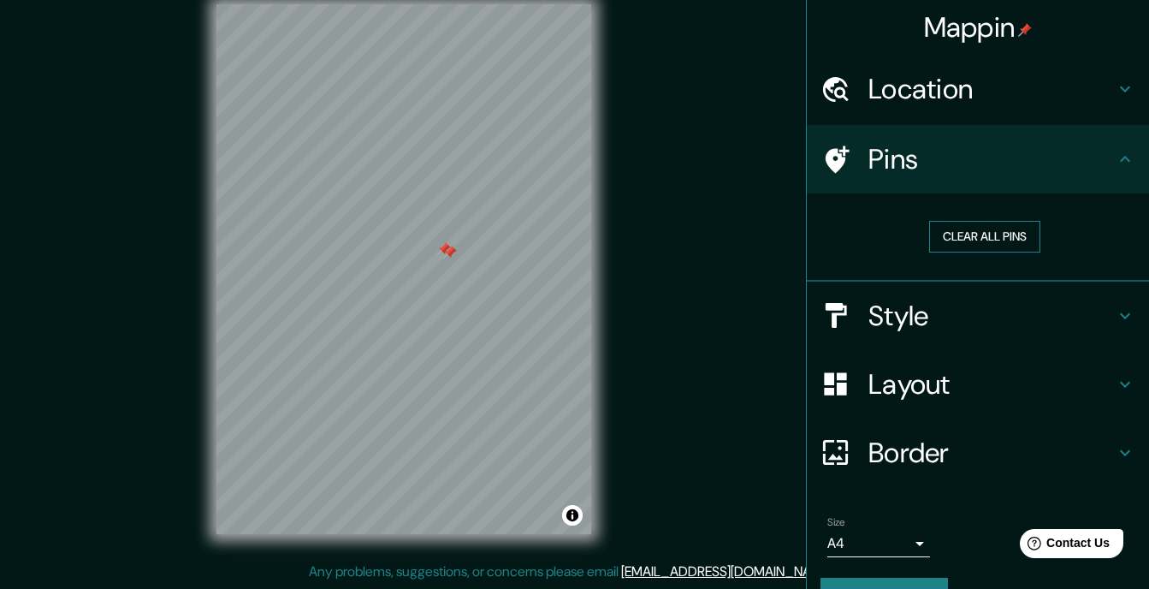
click at [965, 240] on button "Clear all pins" at bounding box center [984, 237] width 111 height 32
click at [1115, 80] on icon at bounding box center [1125, 89] width 21 height 21
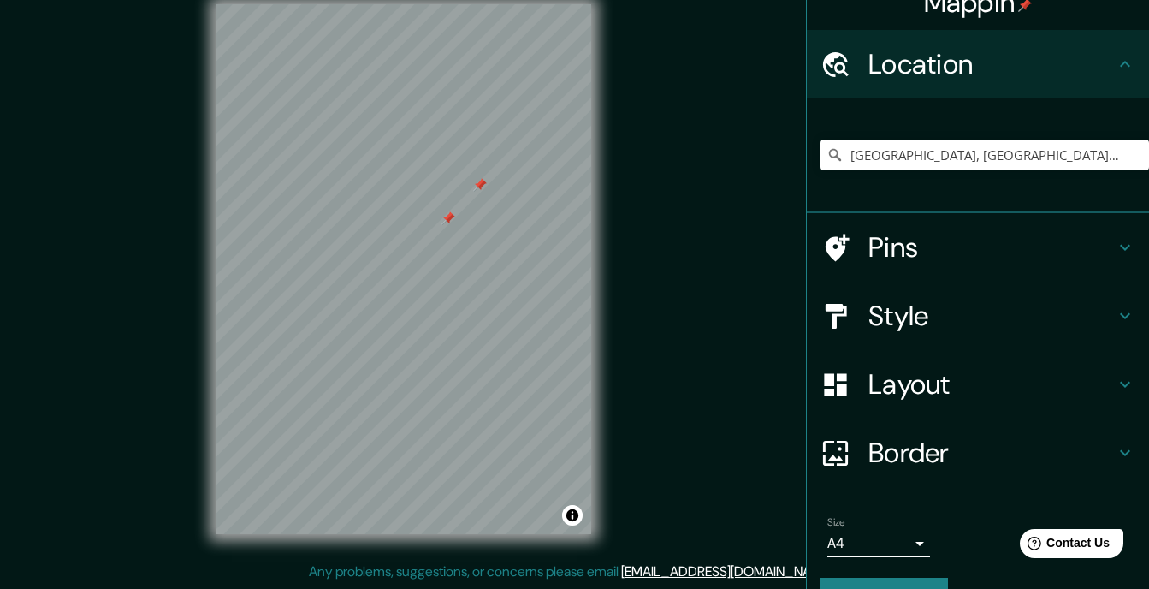
scroll to position [66, 0]
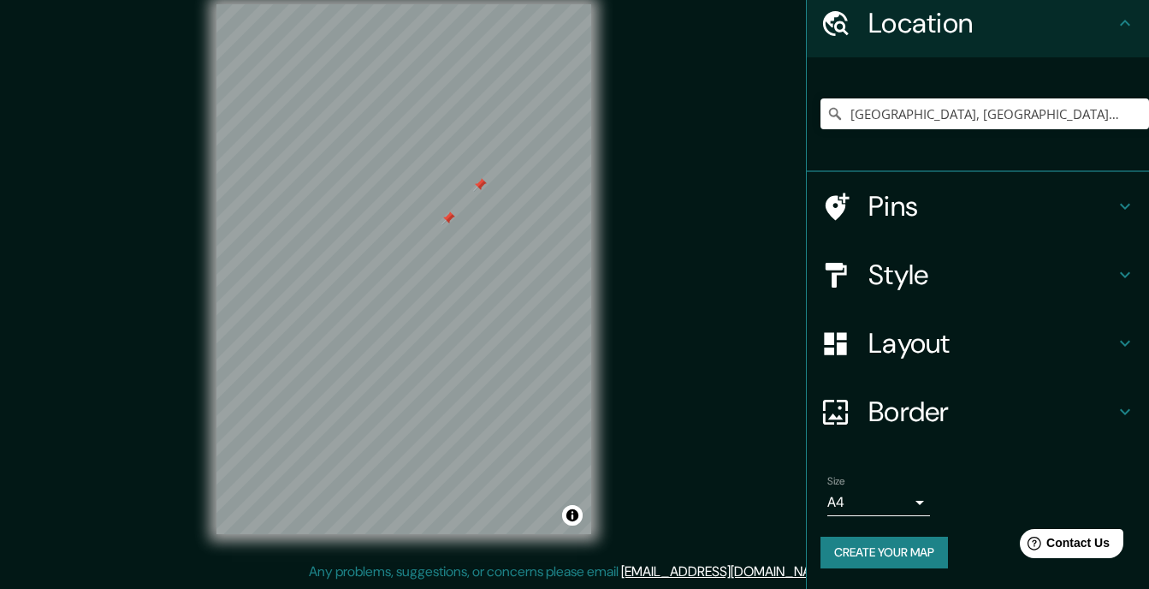
click at [907, 545] on button "Create your map" at bounding box center [883, 552] width 127 height 32
click at [1115, 198] on icon at bounding box center [1125, 206] width 21 height 21
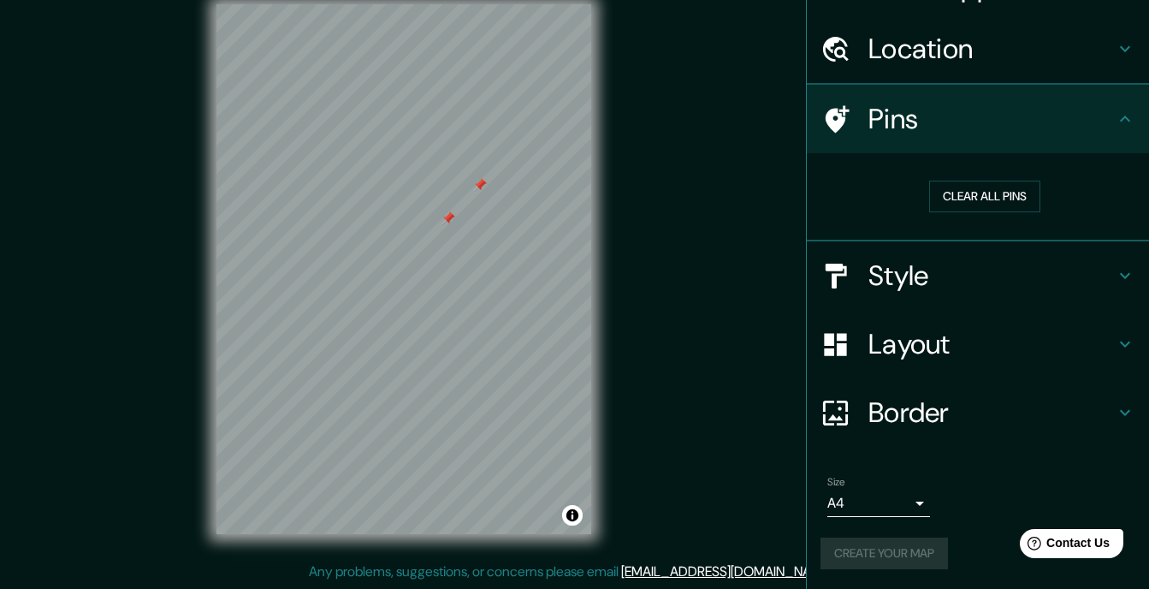
scroll to position [40, 0]
click at [1115, 120] on icon at bounding box center [1125, 119] width 21 height 21
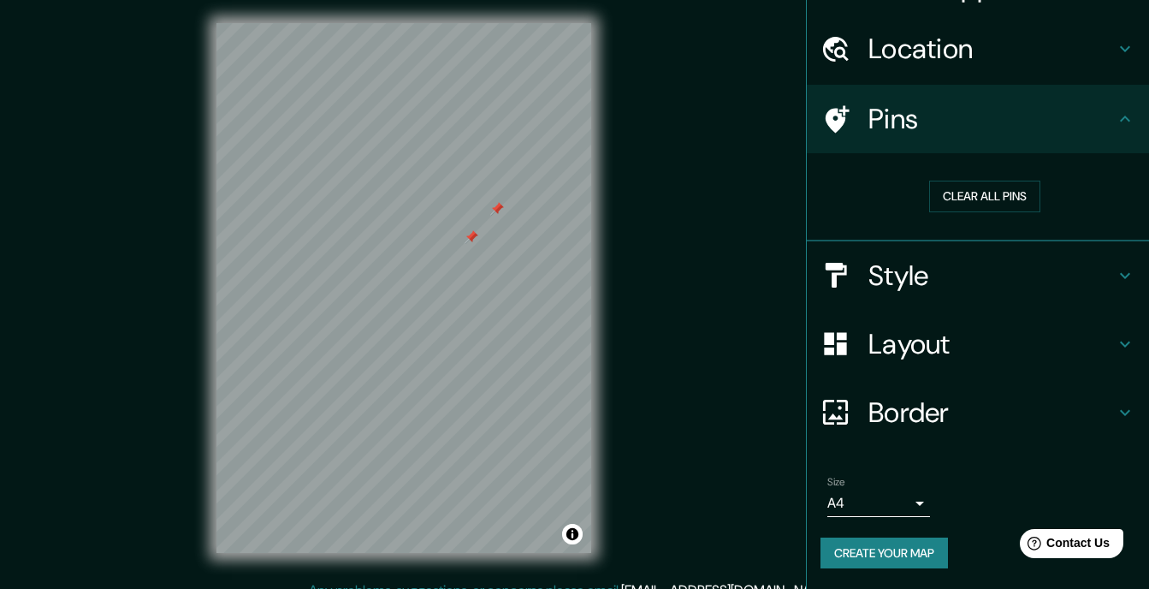
scroll to position [0, 0]
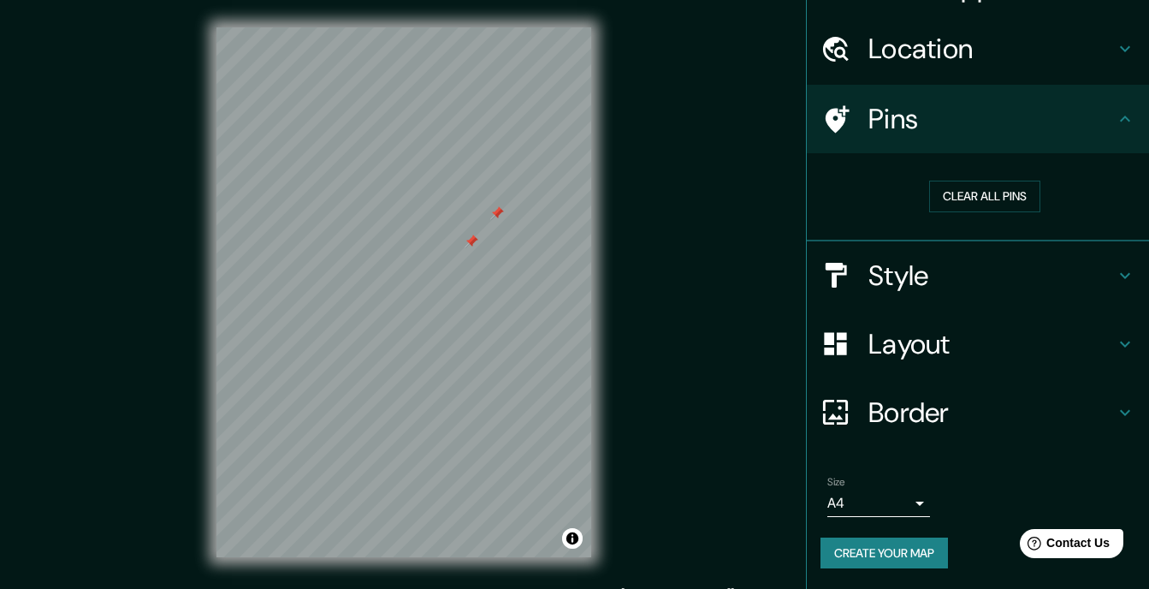
click at [1115, 45] on icon at bounding box center [1125, 49] width 21 height 21
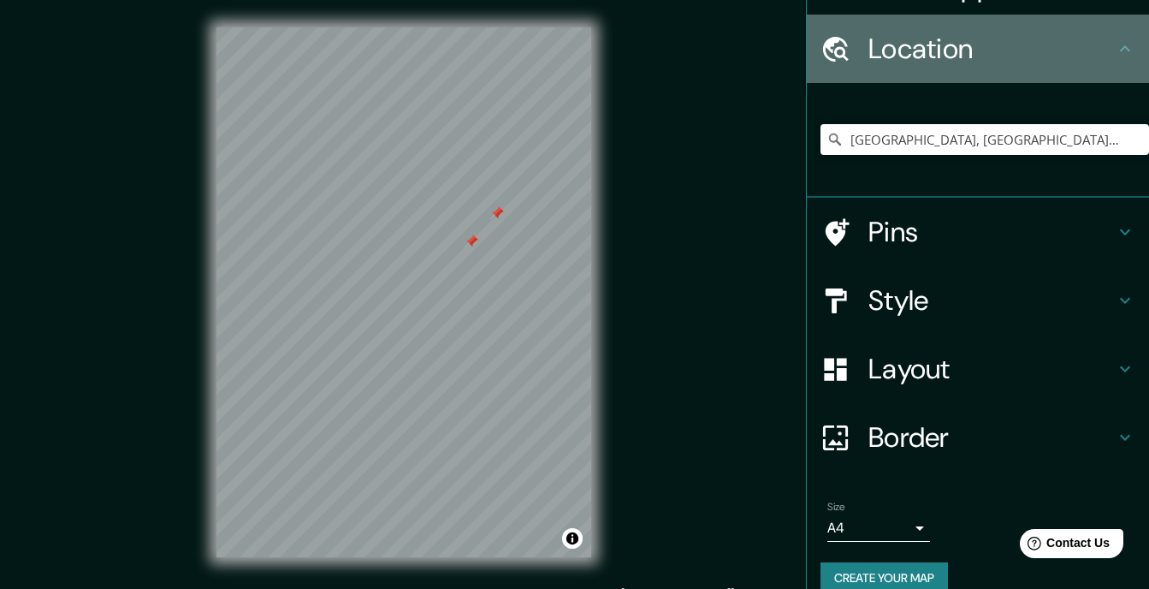
click at [1115, 46] on icon at bounding box center [1125, 49] width 21 height 21
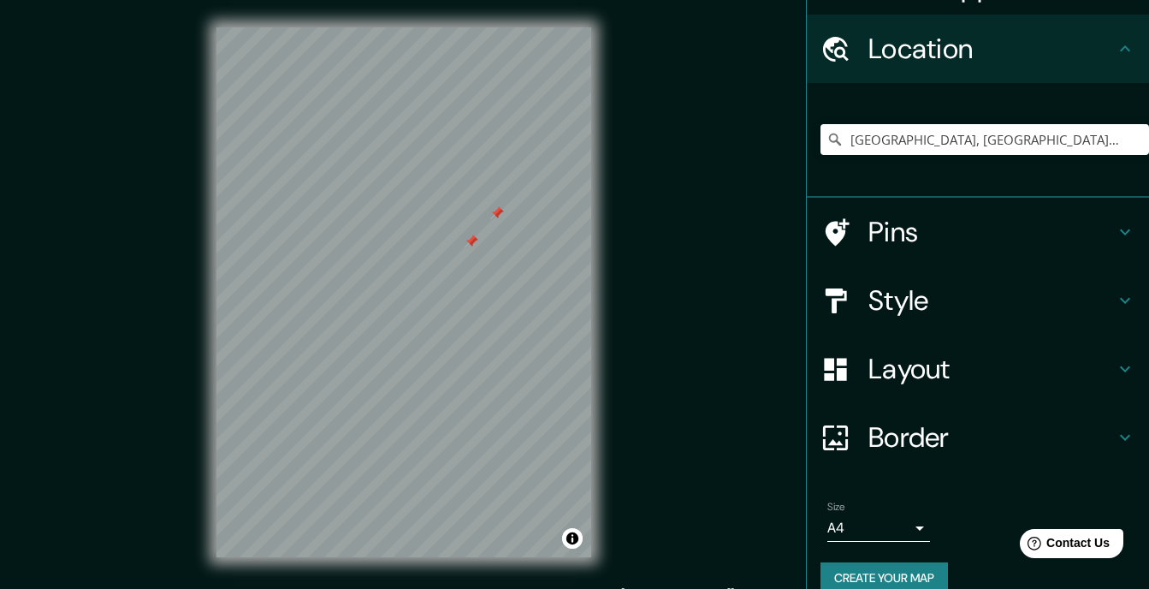
click at [885, 571] on button "Create your map" at bounding box center [883, 578] width 127 height 32
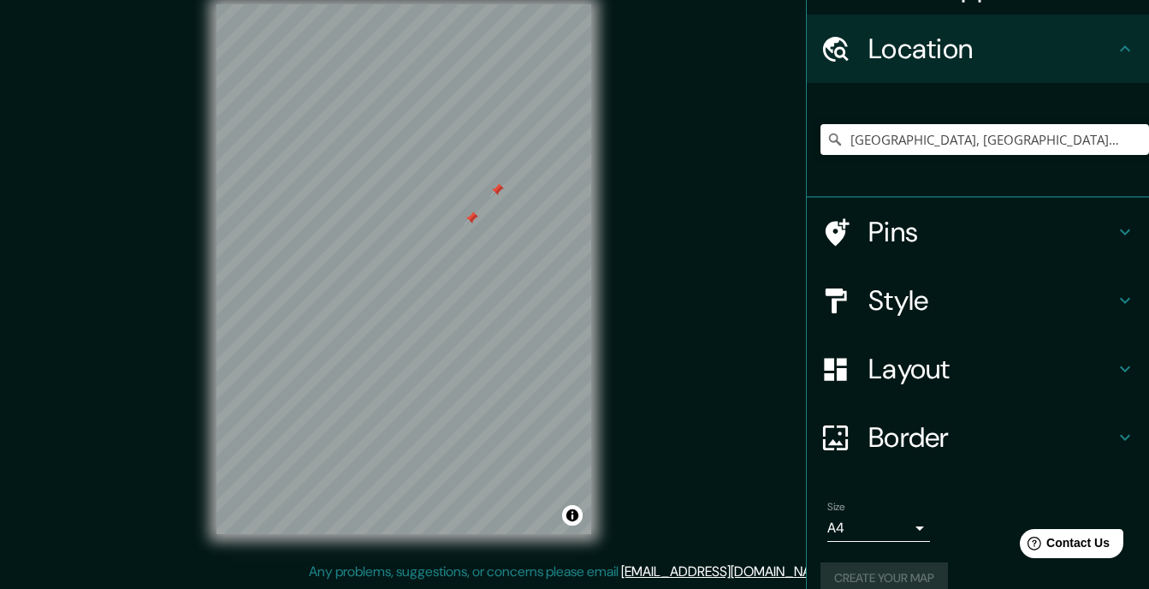
scroll to position [66, 0]
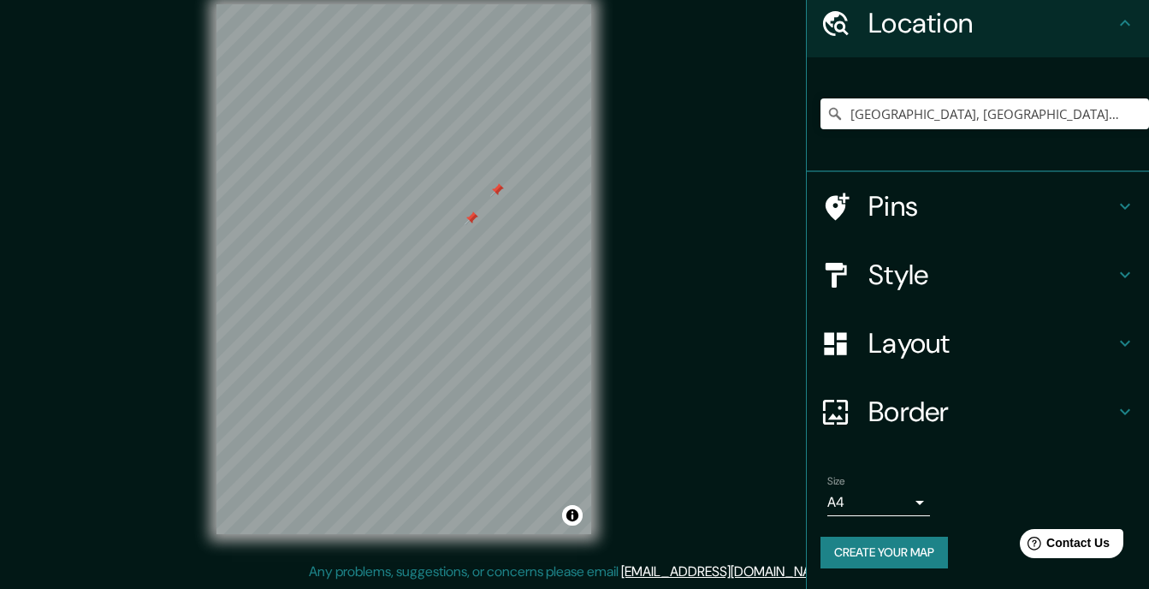
click at [530, 574] on p "Any problems, suggestions, or concerns please email [EMAIL_ADDRESS][DOMAIN_NAME…" at bounding box center [572, 571] width 526 height 21
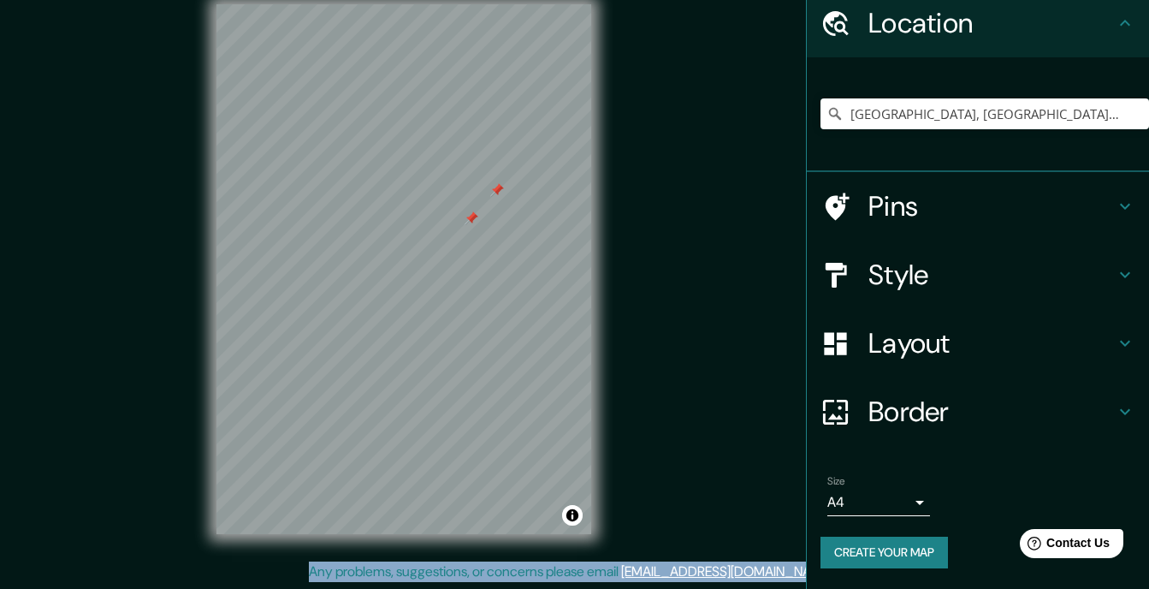
click at [530, 574] on p "Any problems, suggestions, or concerns please email [EMAIL_ADDRESS][DOMAIN_NAME…" at bounding box center [572, 571] width 526 height 21
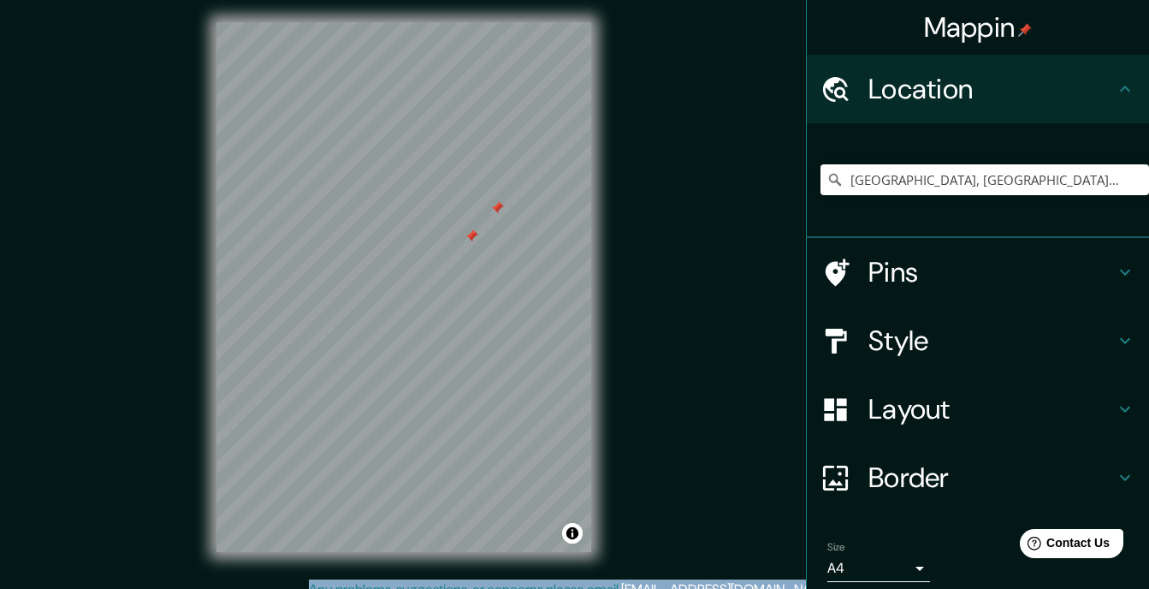
scroll to position [0, 0]
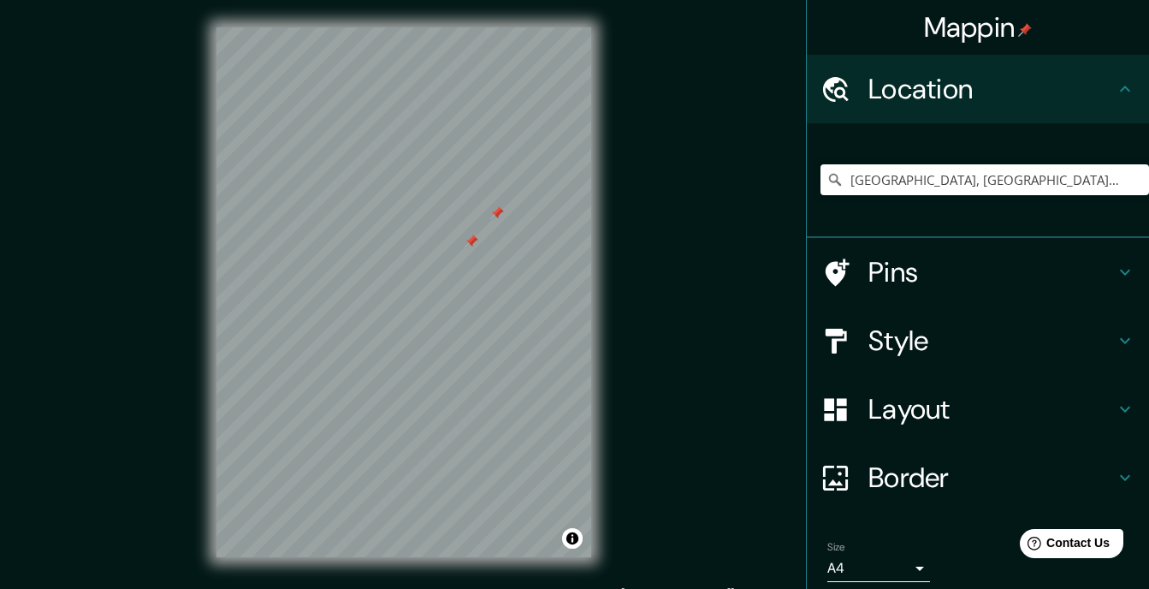
click at [1014, 22] on h4 "Mappin" at bounding box center [978, 27] width 109 height 34
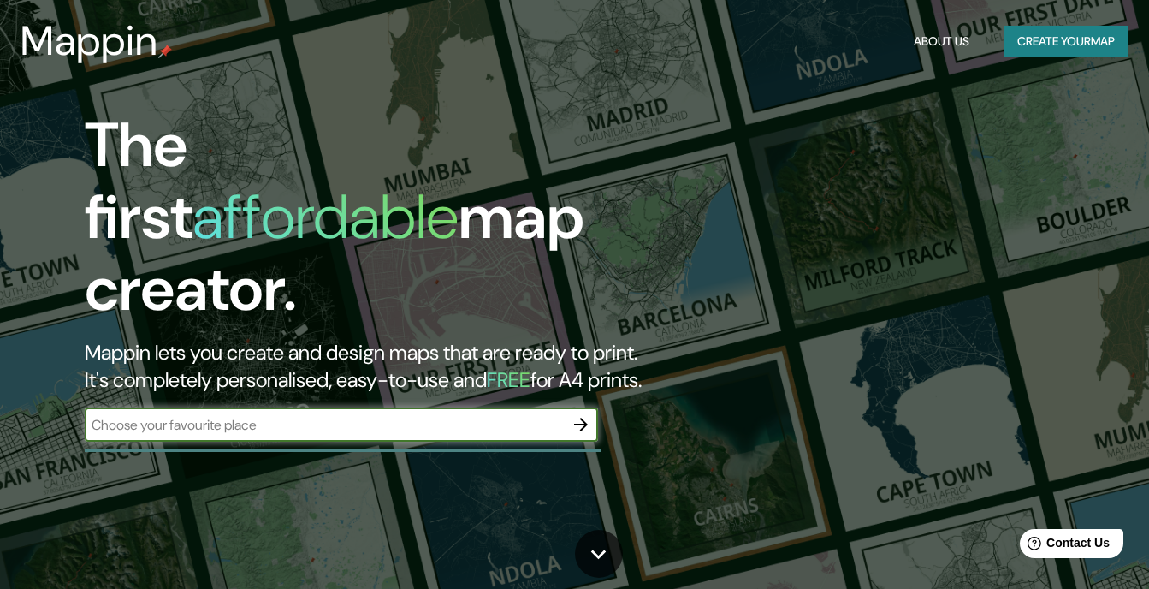
click at [1010, 32] on button "Create your map" at bounding box center [1066, 42] width 125 height 32
